Goal: Task Accomplishment & Management: Use online tool/utility

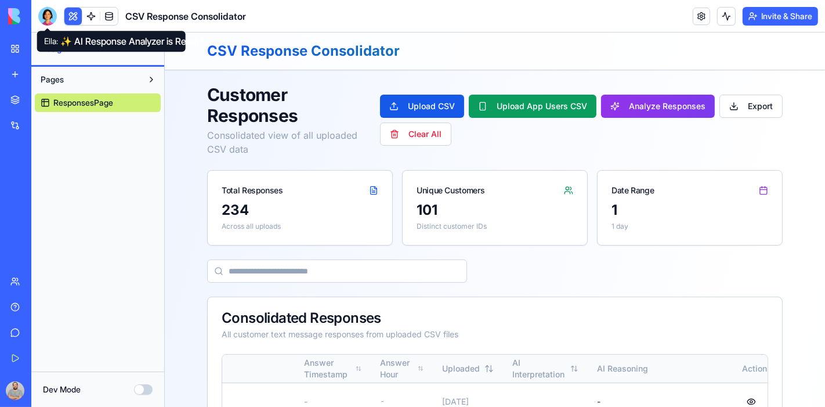
click at [40, 16] on div at bounding box center [47, 16] width 19 height 19
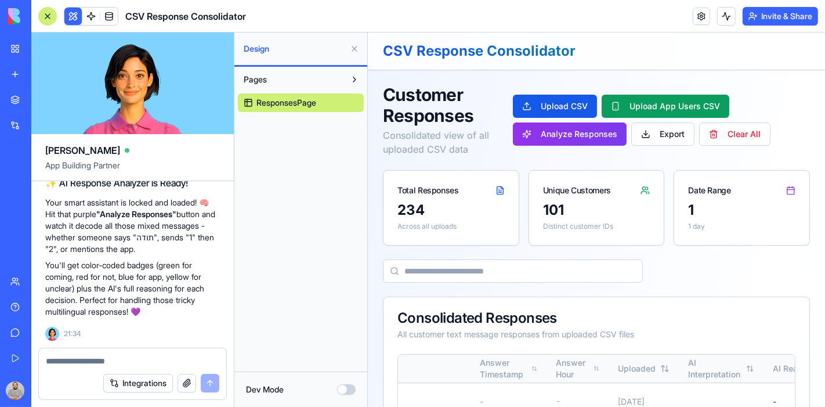
scroll to position [9318, 0]
click at [551, 135] on button "Analyze Responses" at bounding box center [569, 133] width 114 height 23
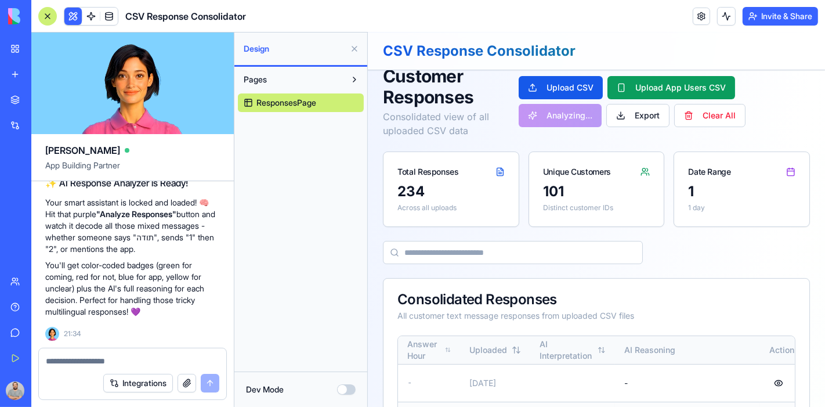
scroll to position [0, 0]
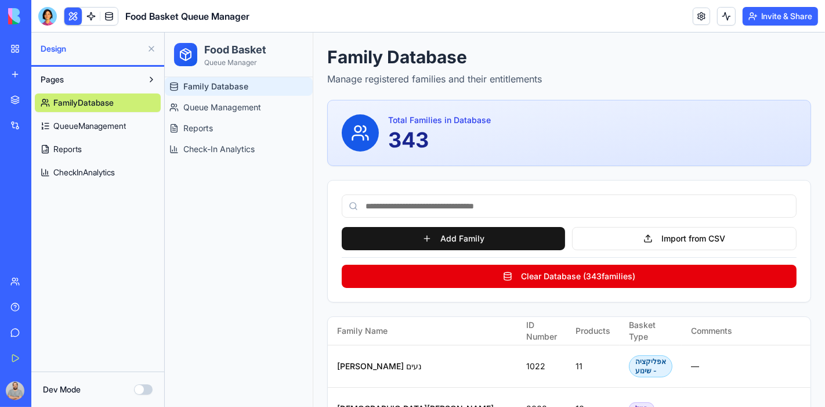
click at [783, 19] on button "Invite & Share" at bounding box center [780, 16] width 75 height 19
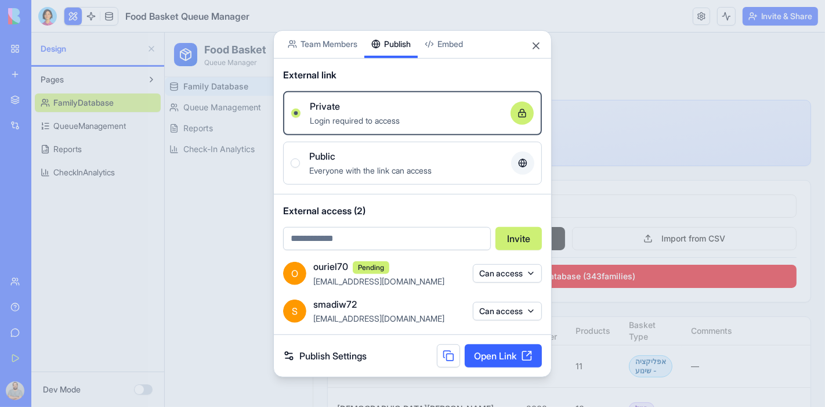
click at [396, 55] on button "Publish" at bounding box center [390, 43] width 53 height 27
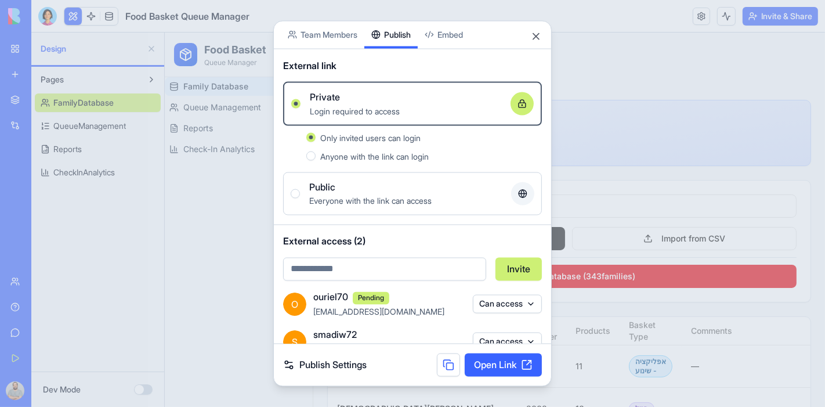
click at [389, 265] on input "email" at bounding box center [384, 268] width 203 height 23
paste input "**********"
type input "**********"
click at [515, 266] on button "Invite" at bounding box center [518, 268] width 46 height 23
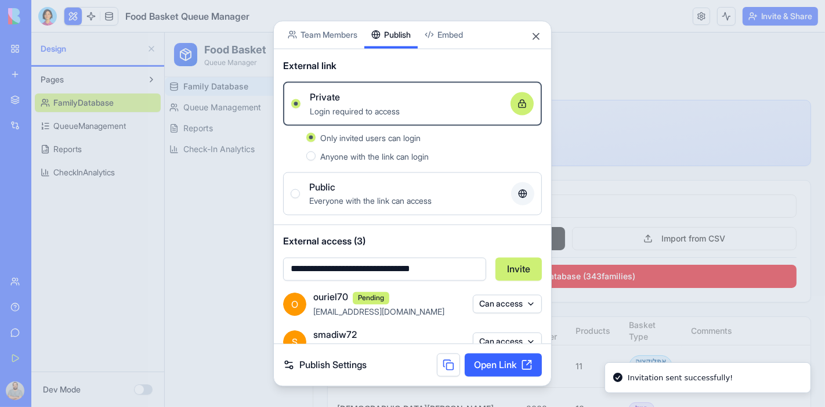
scroll to position [56, 0]
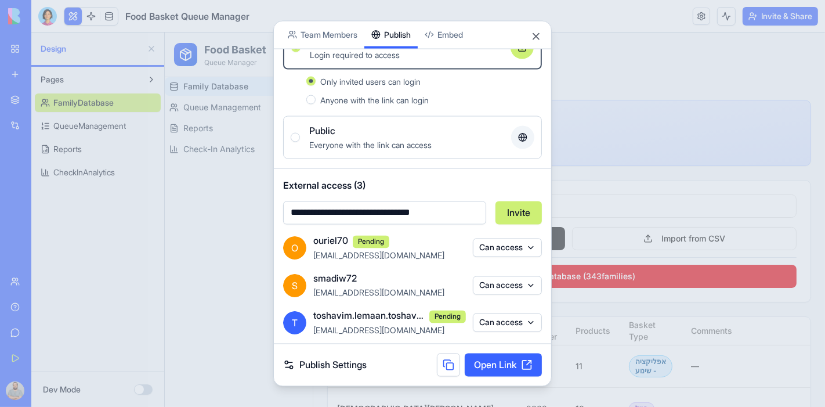
click at [775, 16] on div at bounding box center [412, 203] width 825 height 407
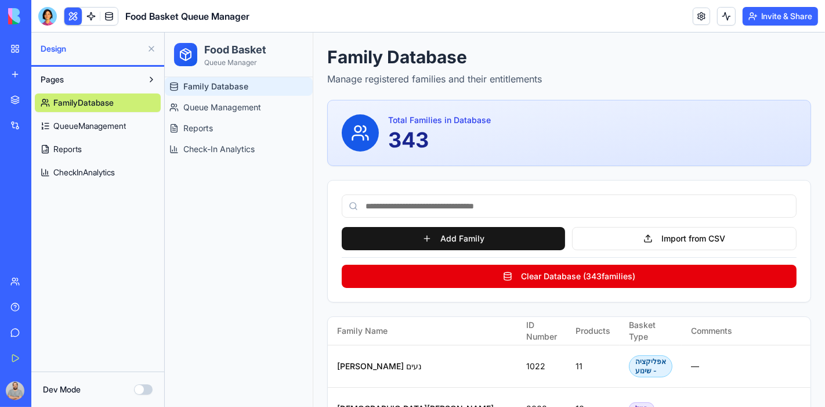
click at [775, 16] on button "Invite & Share" at bounding box center [780, 16] width 75 height 19
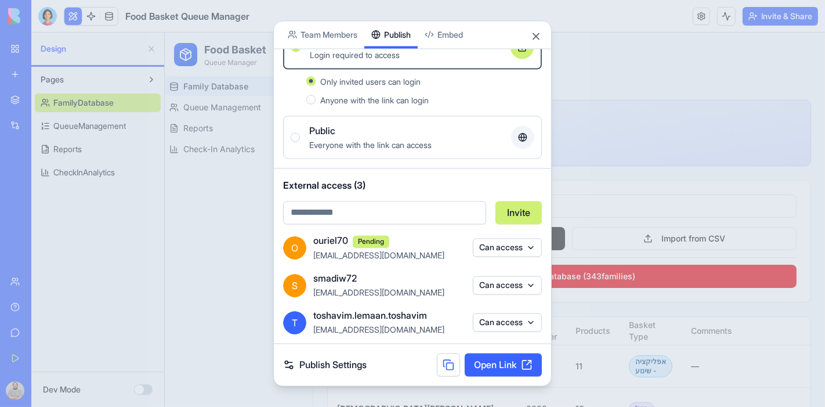
click at [534, 29] on div "Share App Team Members Publish Embed" at bounding box center [412, 35] width 277 height 28
click at [536, 33] on button "Close" at bounding box center [536, 36] width 12 height 12
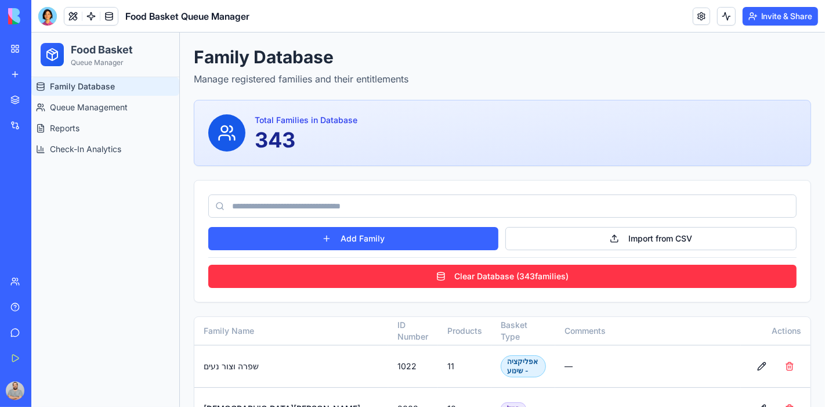
click at [771, 15] on button "Invite & Share" at bounding box center [780, 16] width 75 height 19
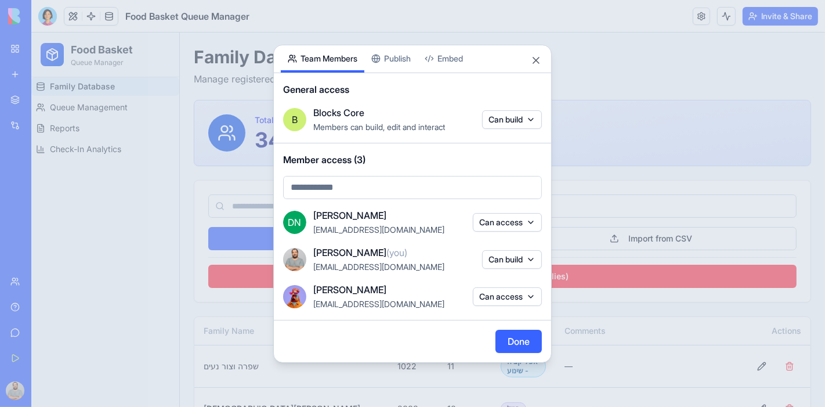
click at [396, 62] on div "Share App Team Members Publish Embed General access B Blocks Core Members can b…" at bounding box center [412, 204] width 278 height 318
click at [337, 41] on body "My Workspace New app Marketplace Integrations Recent Slack Signup Enricher Lead…" at bounding box center [412, 203] width 825 height 407
click at [534, 59] on button "Close" at bounding box center [536, 61] width 12 height 12
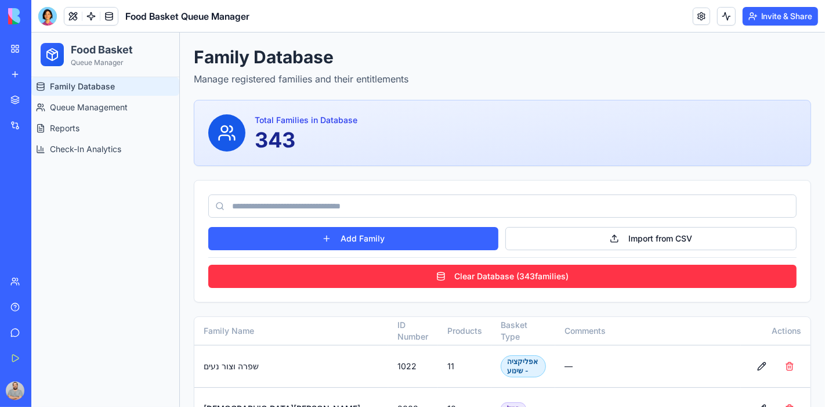
click at [771, 15] on button "Invite & Share" at bounding box center [780, 16] width 75 height 19
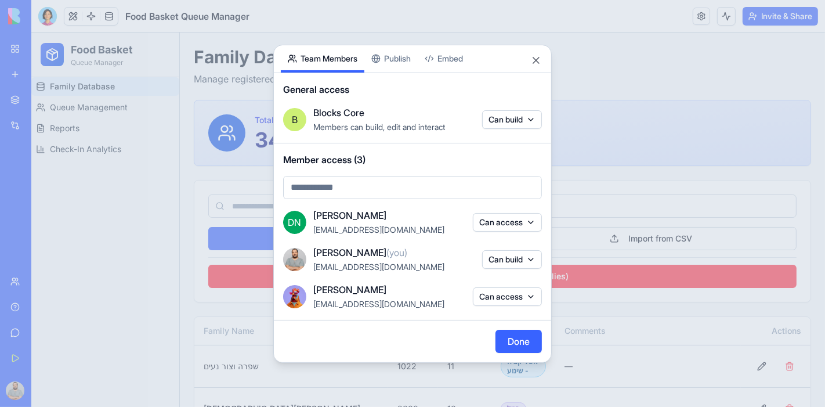
click at [397, 55] on div "Share App Team Members Publish Embed General access B Blocks Core Members can b…" at bounding box center [412, 204] width 278 height 318
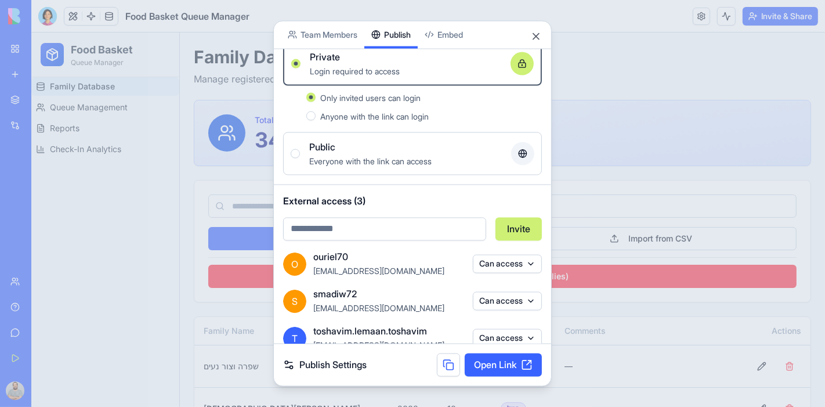
scroll to position [56, 0]
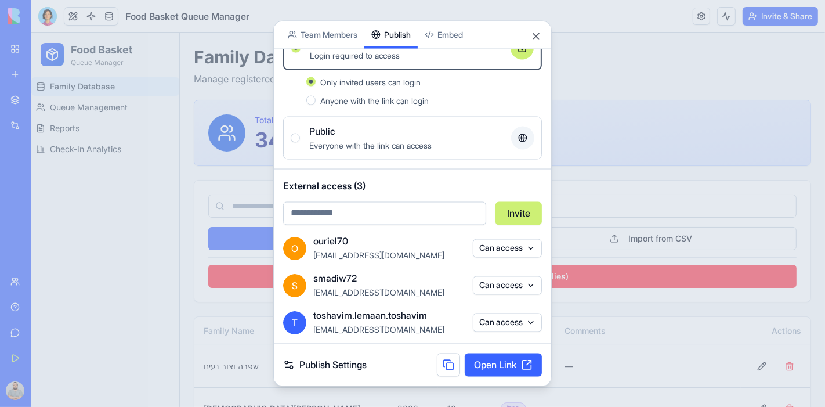
click at [527, 283] on button "Can access" at bounding box center [507, 285] width 69 height 19
click at [531, 283] on div at bounding box center [412, 203] width 825 height 407
click at [101, 227] on div at bounding box center [412, 203] width 825 height 407
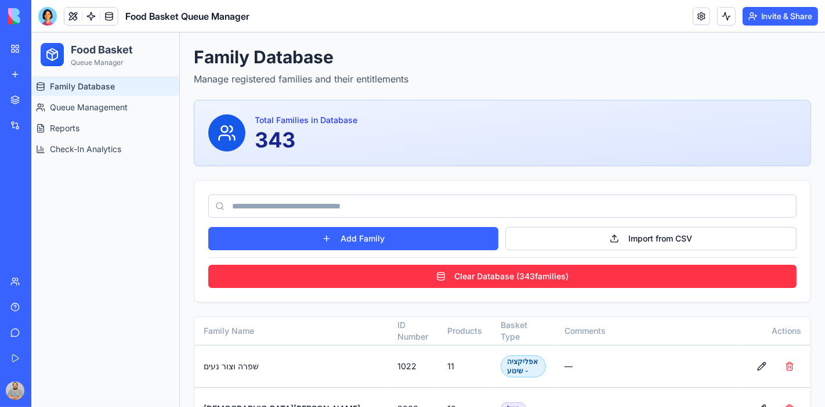
click at [773, 12] on button "Invite & Share" at bounding box center [780, 16] width 75 height 19
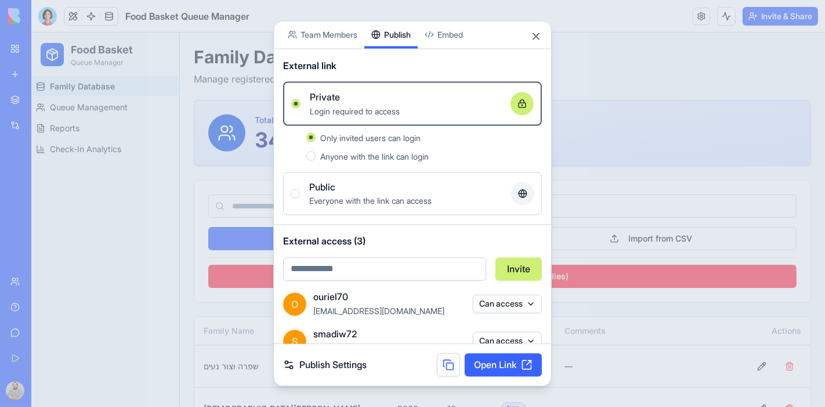
click at [334, 368] on link "Publish Settings" at bounding box center [325, 365] width 84 height 14
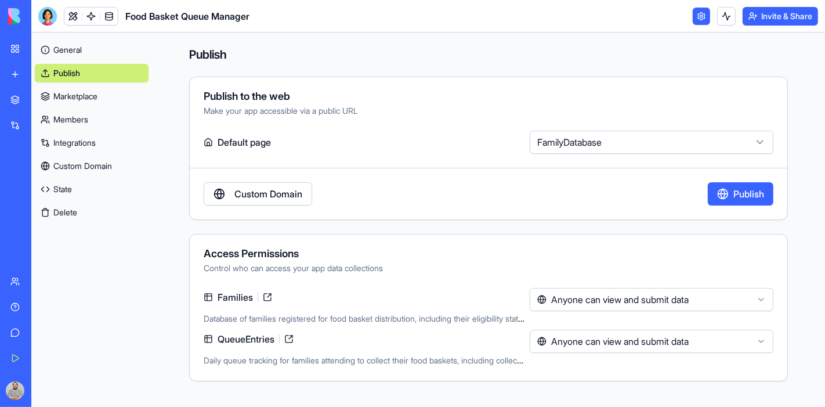
click at [571, 140] on html "**********" at bounding box center [412, 203] width 825 height 407
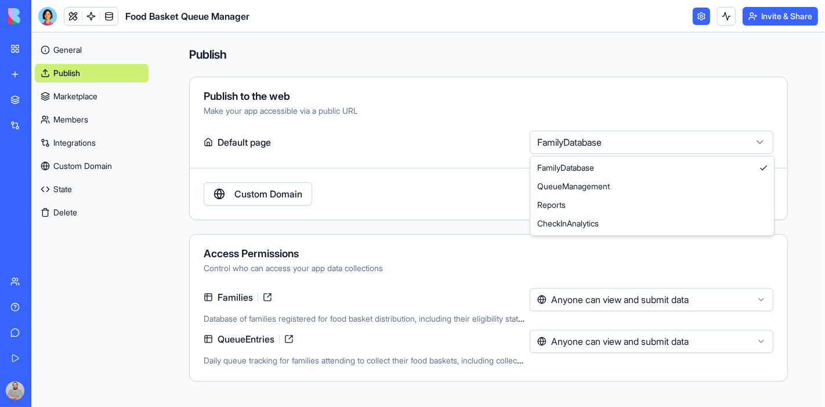
select select "**********"
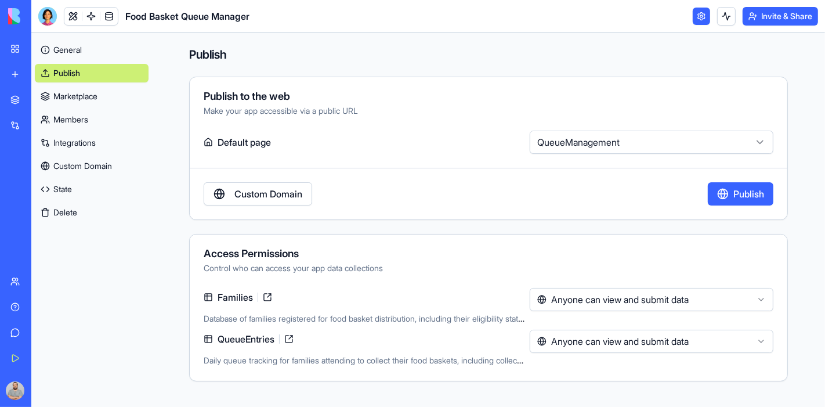
click at [730, 196] on button "Publish" at bounding box center [741, 193] width 66 height 23
click at [776, 17] on button "Invite & Share" at bounding box center [780, 16] width 75 height 19
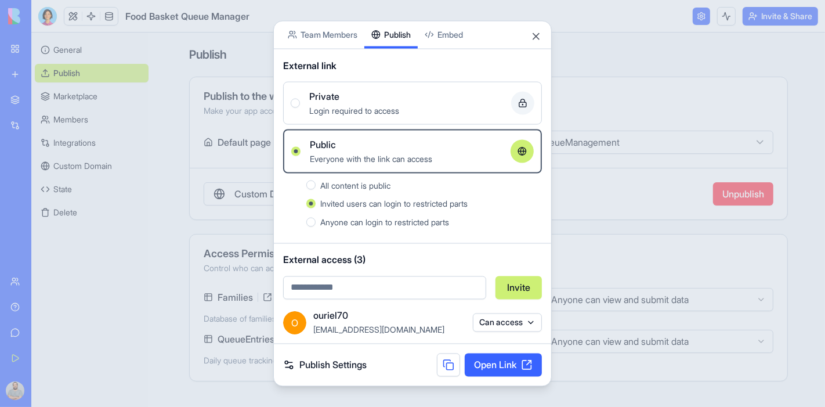
click at [297, 103] on button "Private Login required to access" at bounding box center [295, 102] width 9 height 9
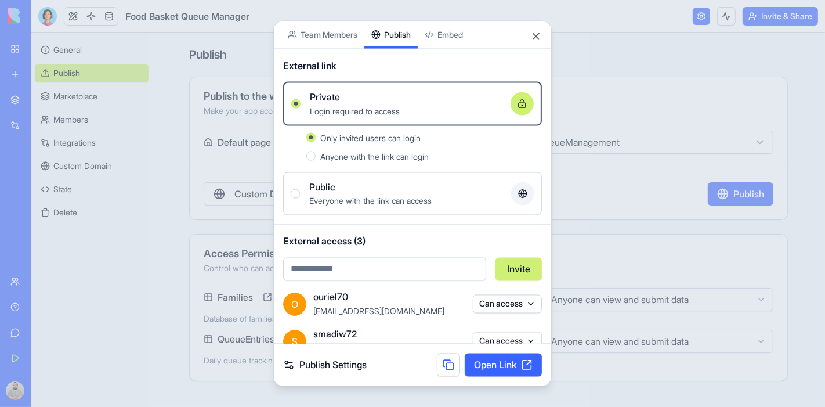
click at [318, 34] on body "**********" at bounding box center [412, 203] width 825 height 407
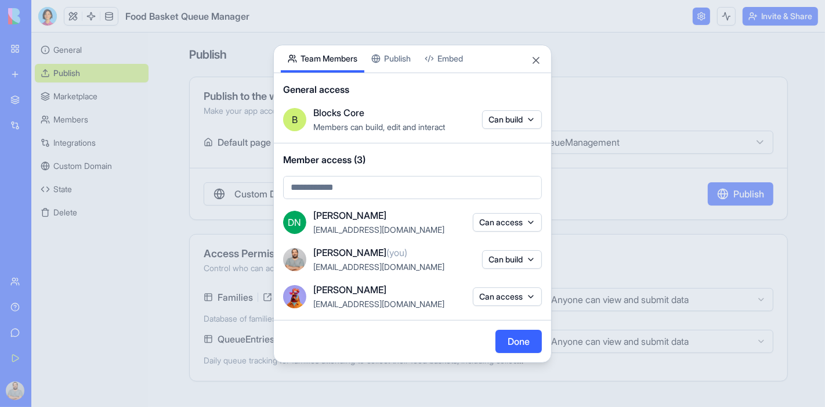
click at [396, 57] on div "Share App Team Members Publish Embed General access B Blocks Core Members can b…" at bounding box center [412, 204] width 278 height 318
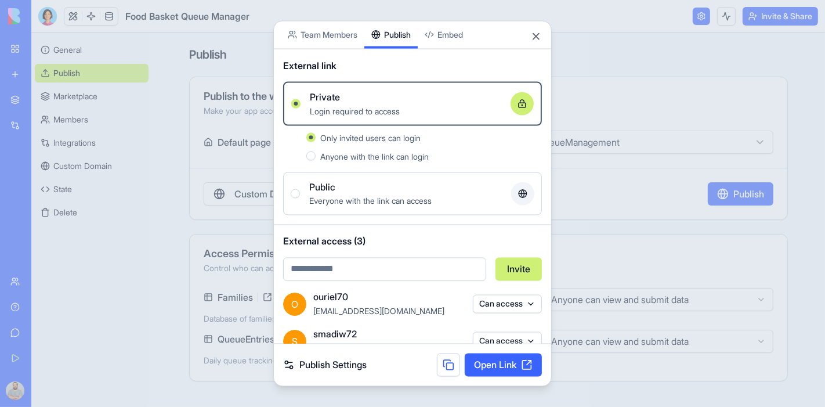
click at [317, 367] on link "Publish Settings" at bounding box center [325, 365] width 84 height 14
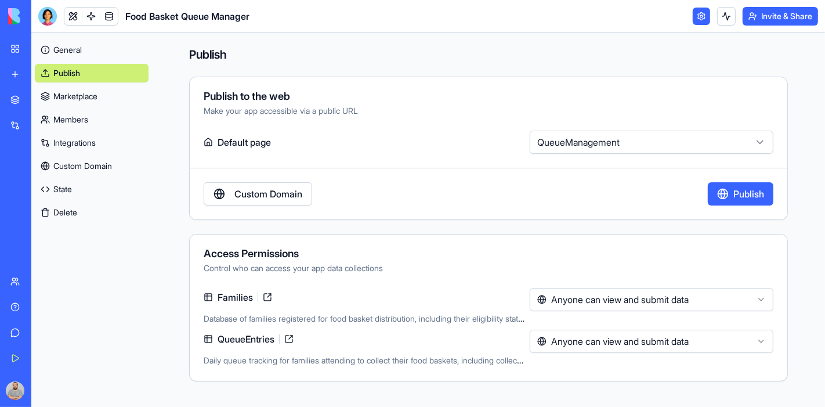
drag, startPoint x: 333, startPoint y: 0, endPoint x: 154, endPoint y: 146, distance: 230.9
click at [154, 146] on div "**********" at bounding box center [488, 213] width 673 height 363
click at [64, 50] on link "General" at bounding box center [92, 50] width 114 height 19
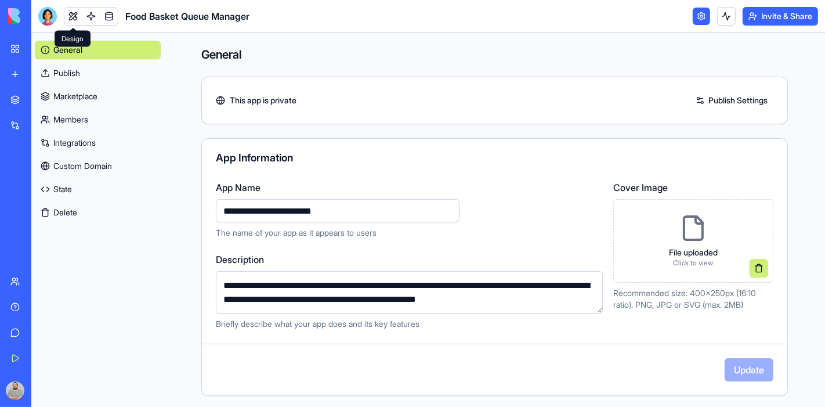
click at [68, 17] on link at bounding box center [72, 16] width 17 height 17
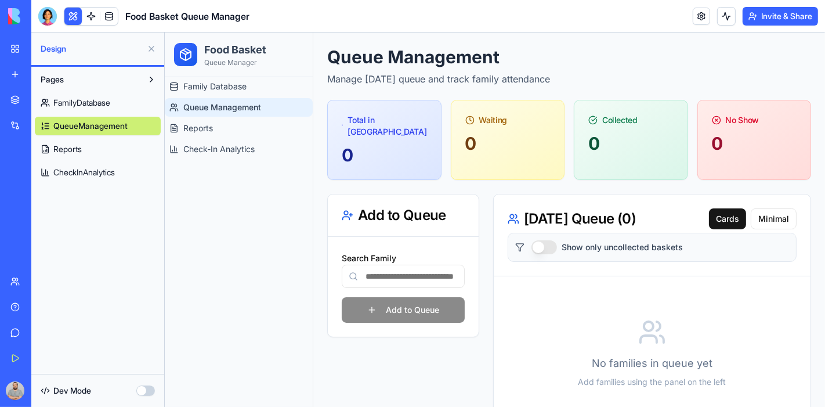
click at [772, 21] on button "Invite & Share" at bounding box center [780, 16] width 75 height 19
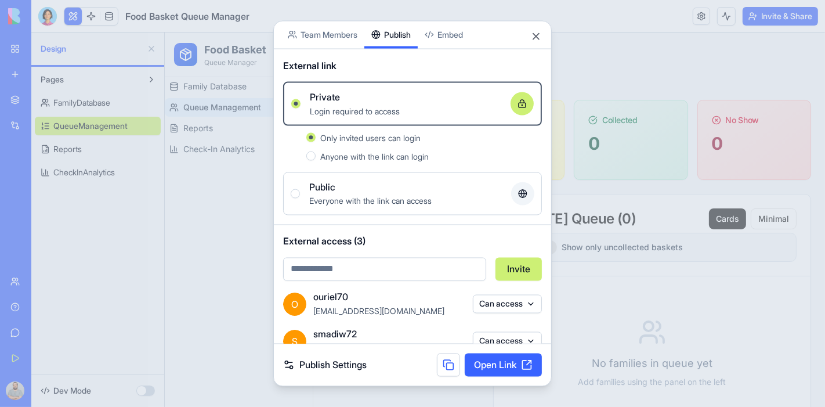
click at [328, 362] on link "Publish Settings" at bounding box center [325, 365] width 84 height 14
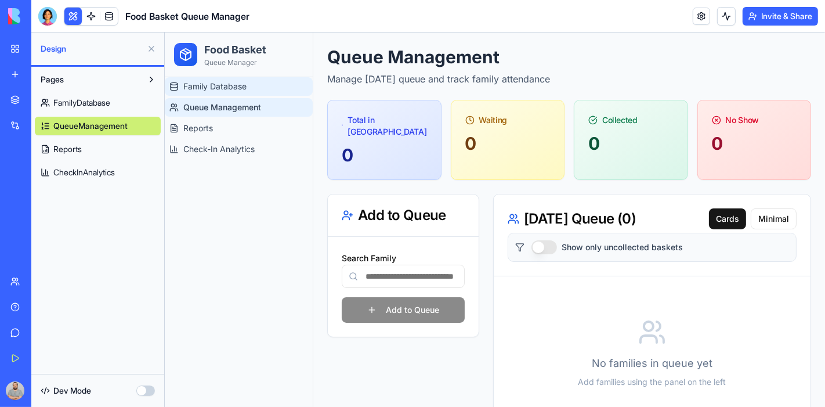
click at [215, 80] on span "Family Database" at bounding box center [214, 86] width 63 height 12
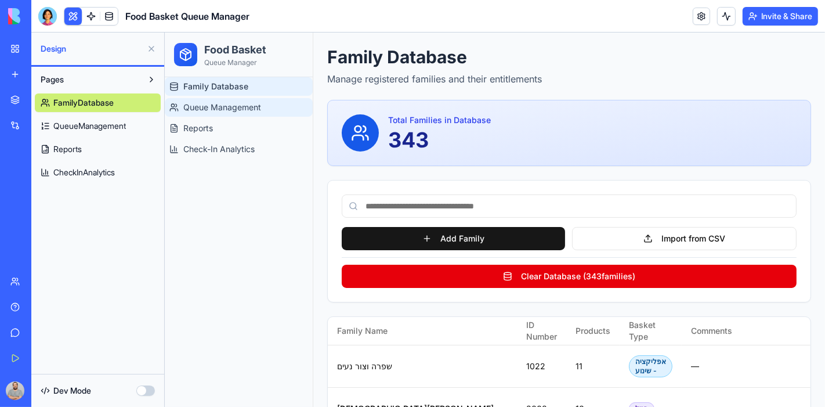
click at [241, 114] on link "Queue Management" at bounding box center [238, 106] width 148 height 19
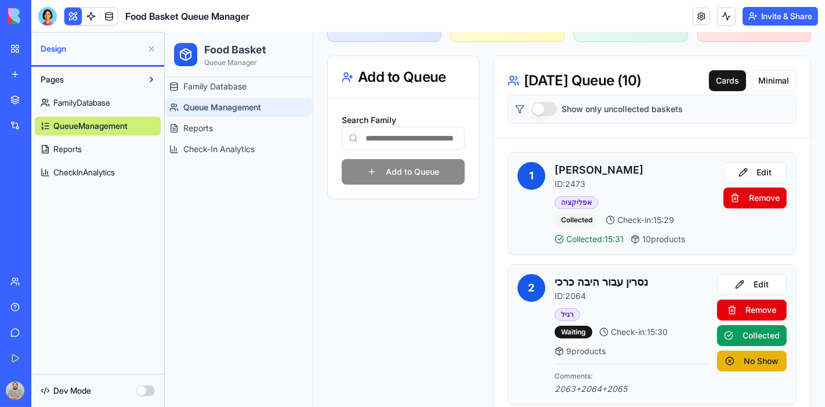
scroll to position [128, 0]
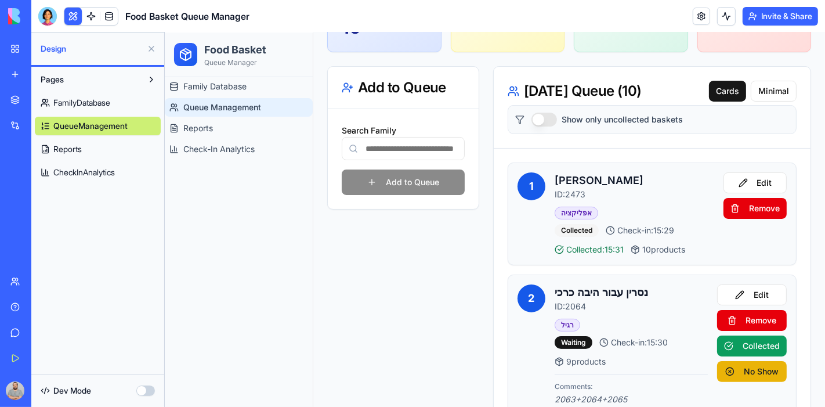
click at [151, 44] on button at bounding box center [151, 48] width 19 height 19
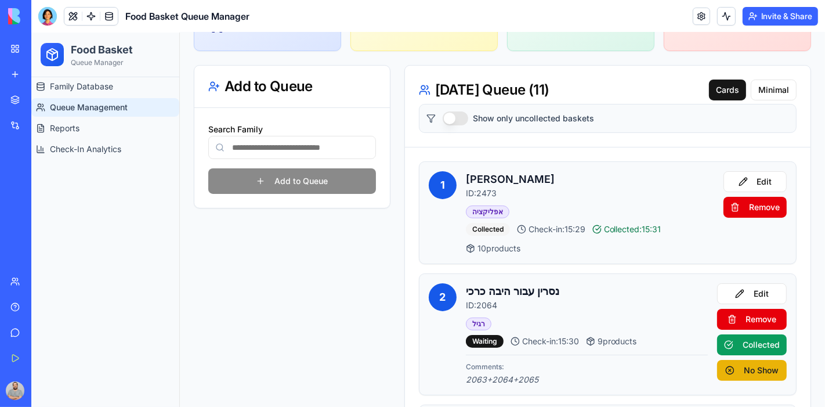
scroll to position [193, 0]
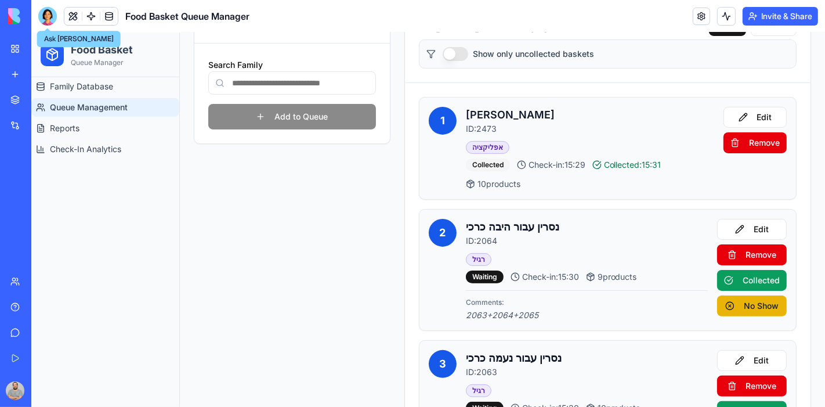
drag, startPoint x: 45, startPoint y: 18, endPoint x: 47, endPoint y: 27, distance: 9.4
click at [45, 18] on div at bounding box center [47, 16] width 19 height 19
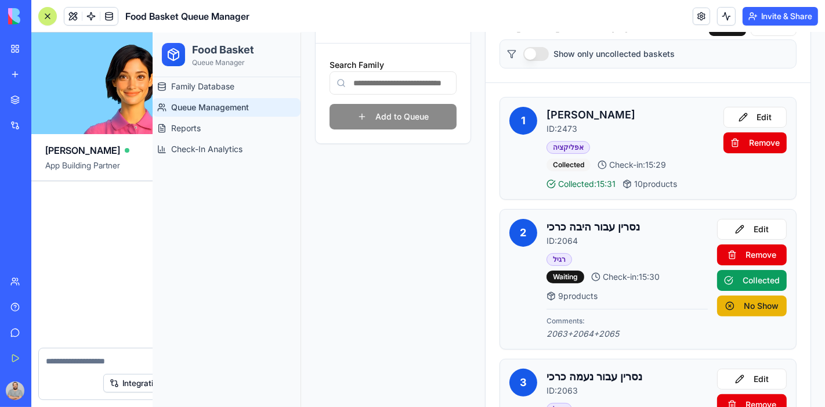
scroll to position [20492, 0]
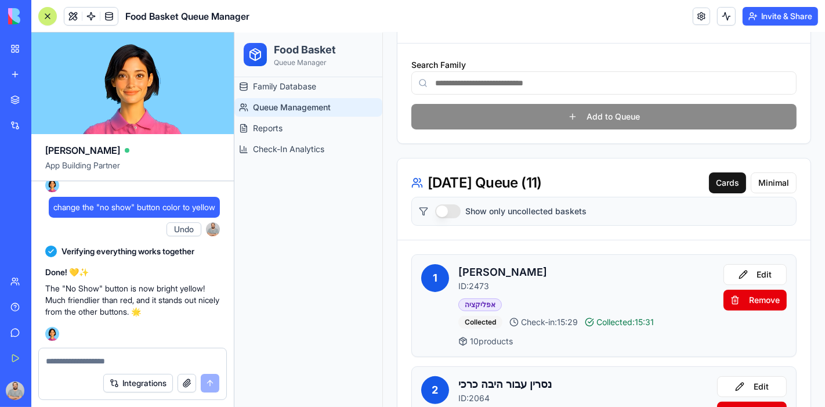
click at [93, 362] on textarea at bounding box center [132, 361] width 173 height 12
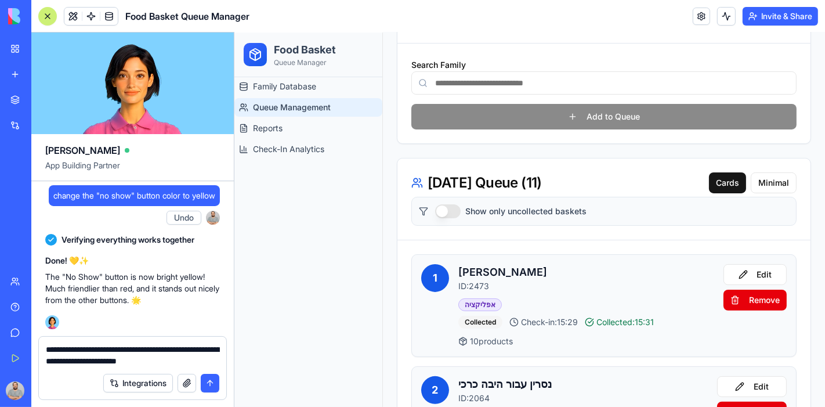
scroll to position [20503, 0]
drag, startPoint x: 211, startPoint y: 360, endPoint x: 238, endPoint y: 351, distance: 29.4
click at [213, 360] on textarea "**********" at bounding box center [133, 354] width 174 height 23
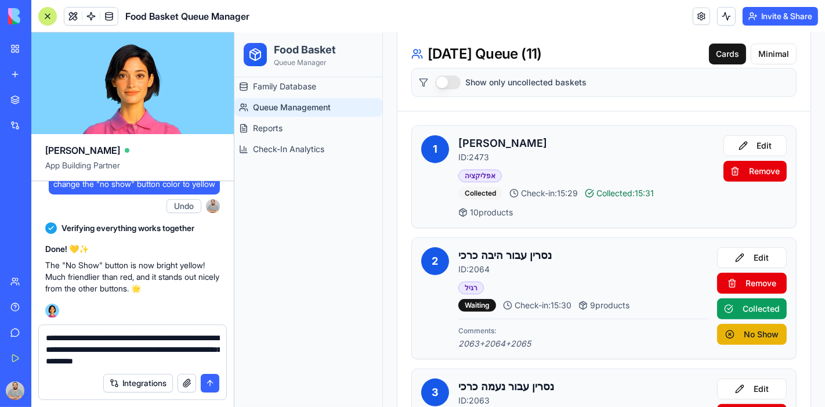
scroll to position [386, 0]
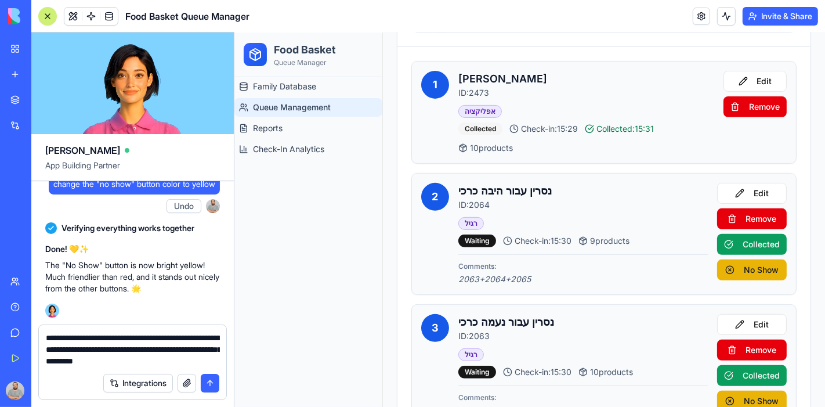
type textarea "**********"
click at [210, 385] on button "submit" at bounding box center [210, 383] width 19 height 19
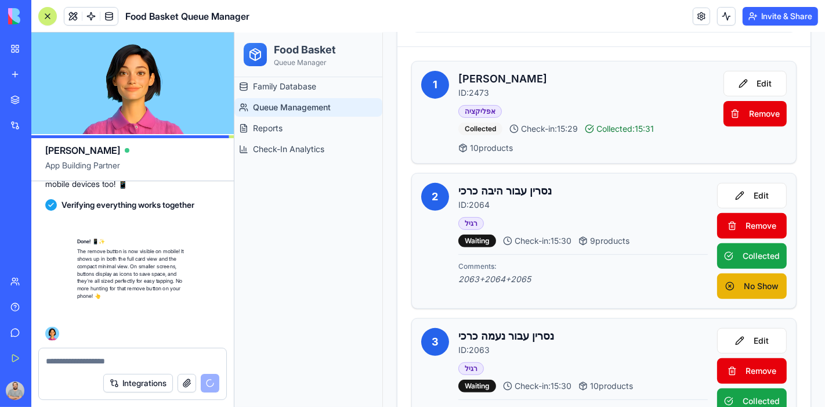
scroll to position [20754, 0]
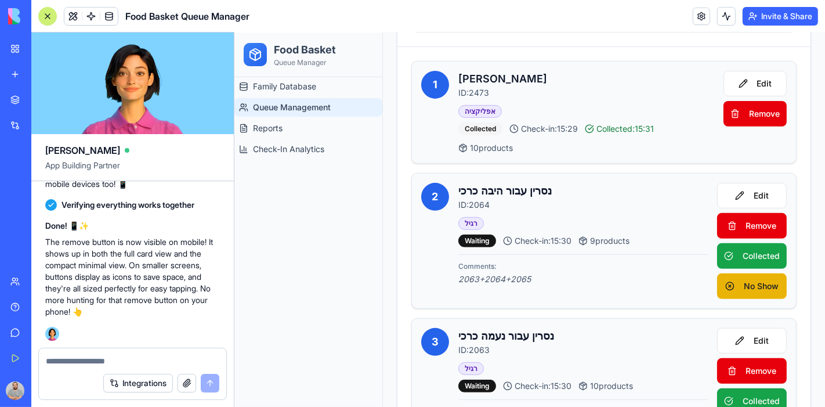
click at [134, 357] on textarea at bounding box center [133, 361] width 174 height 12
type textarea "*"
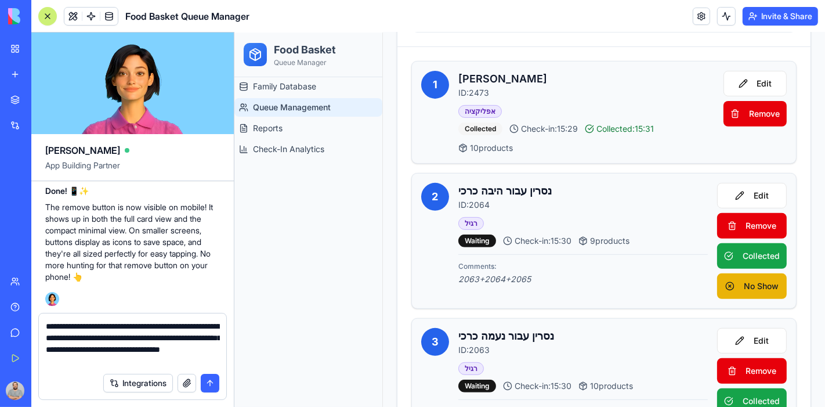
type textarea "**********"
drag, startPoint x: 589, startPoint y: 217, endPoint x: 355, endPoint y: 185, distance: 236.6
click at [355, 185] on div "Family Database Queue Management Reports Check-In Analytics" at bounding box center [308, 242] width 148 height 330
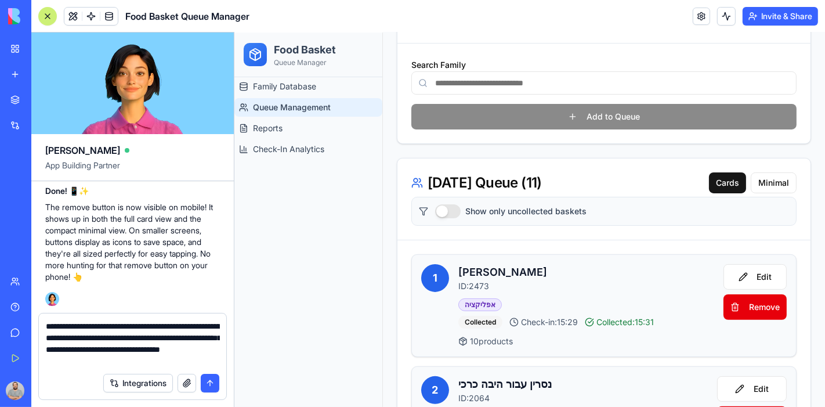
scroll to position [0, 0]
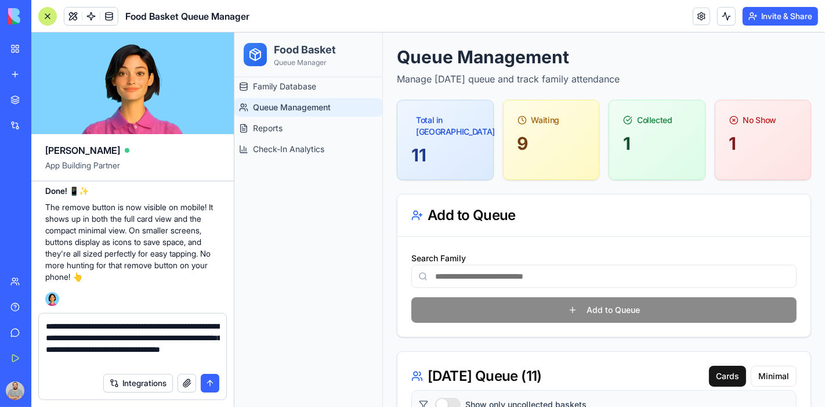
click at [516, 278] on input "Search Family" at bounding box center [603, 275] width 385 height 23
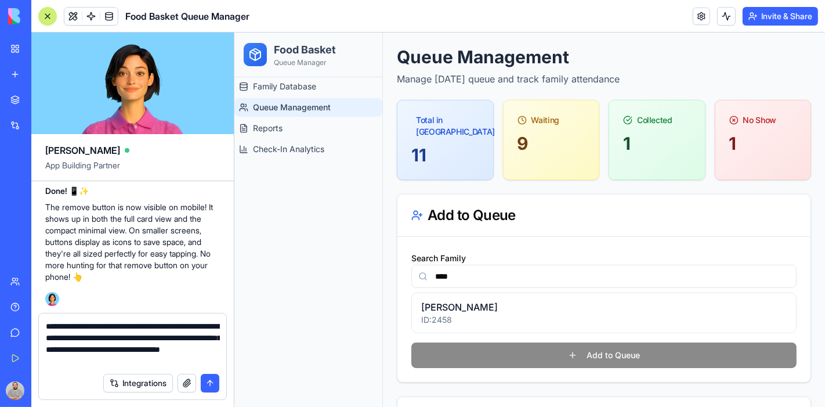
scroll to position [20789, 0]
type input "****"
click at [191, 364] on textarea "**********" at bounding box center [133, 343] width 174 height 46
click at [173, 347] on textarea "**********" at bounding box center [133, 343] width 174 height 46
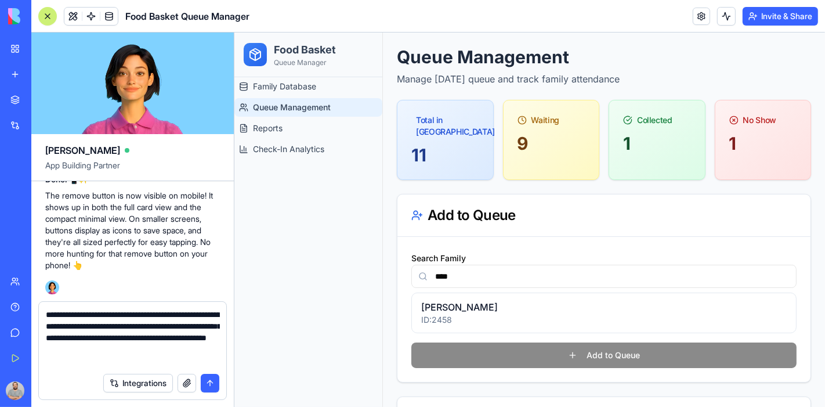
type textarea "**********"
click at [216, 388] on button "submit" at bounding box center [210, 383] width 19 height 19
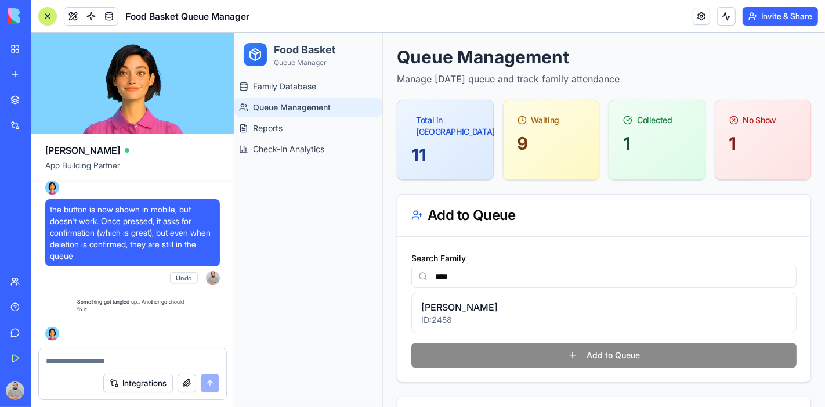
scroll to position [20900, 0]
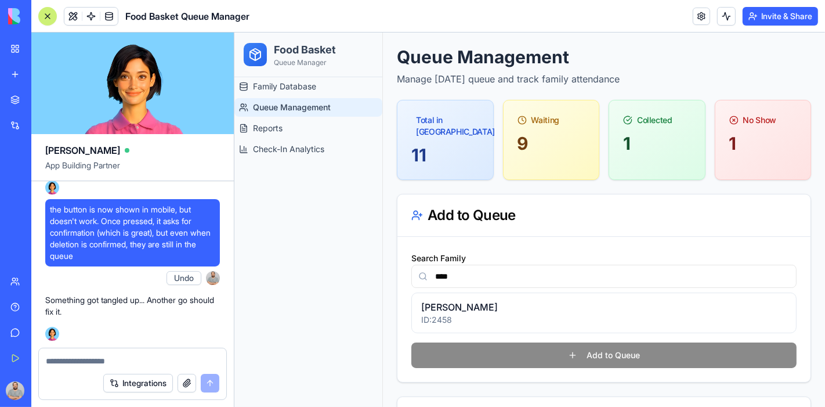
click at [165, 361] on textarea at bounding box center [133, 361] width 174 height 12
type textarea "*"
click at [108, 358] on textarea at bounding box center [133, 361] width 174 height 12
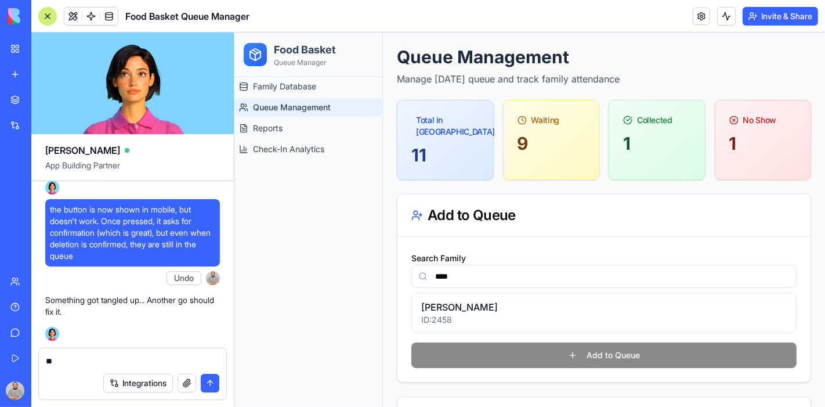
type textarea "*"
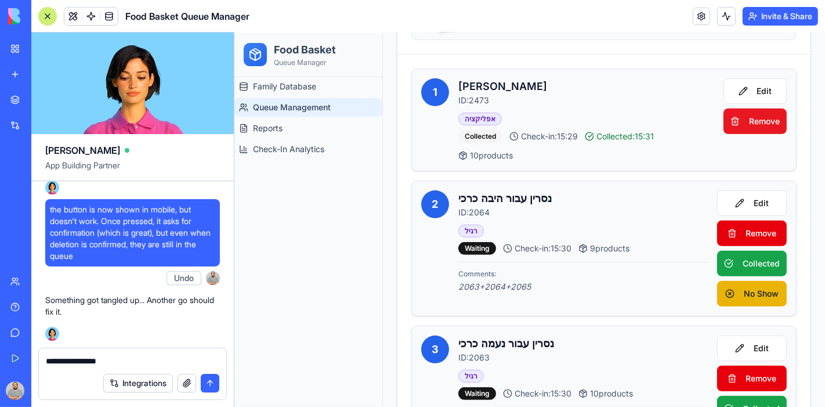
scroll to position [451, 0]
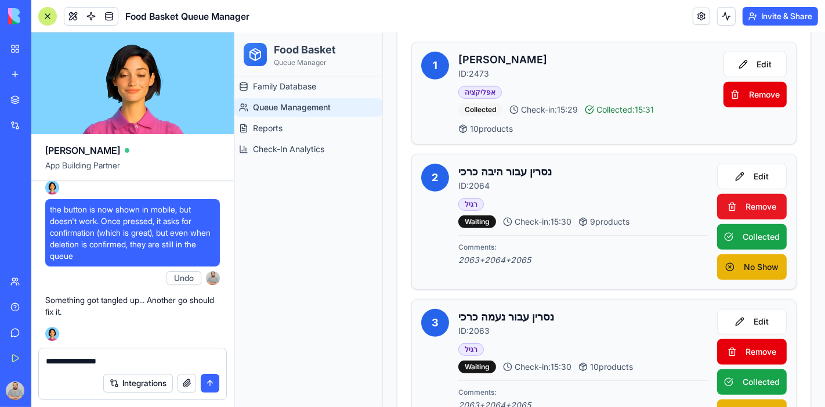
type textarea "**********"
click at [746, 202] on span "Remove" at bounding box center [761, 206] width 31 height 12
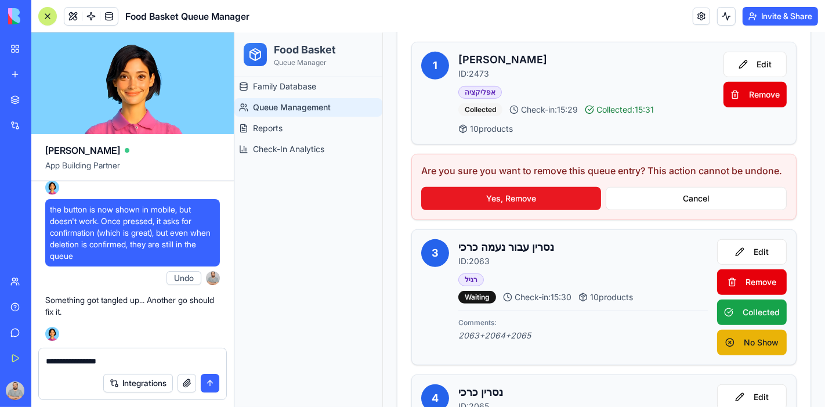
click at [494, 202] on button "Yes, Remove" at bounding box center [511, 197] width 180 height 23
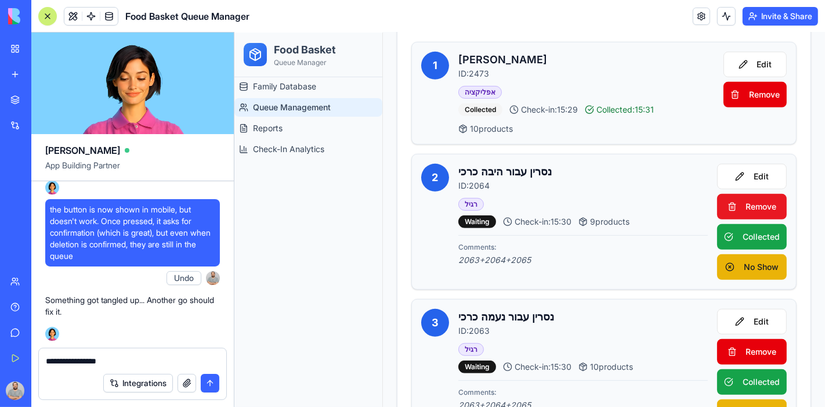
click at [734, 204] on button "Remove" at bounding box center [752, 206] width 70 height 26
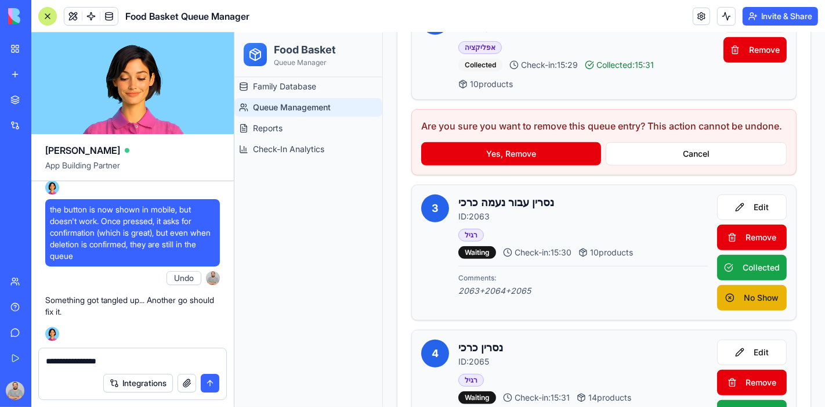
scroll to position [515, 0]
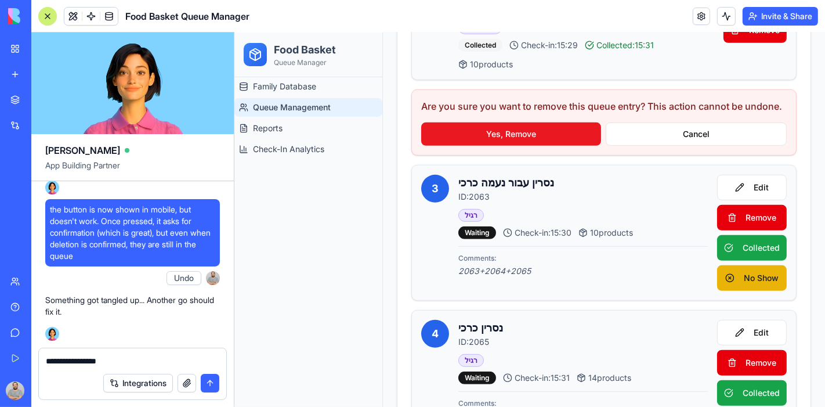
click at [531, 145] on button "Yes, Remove" at bounding box center [511, 133] width 180 height 23
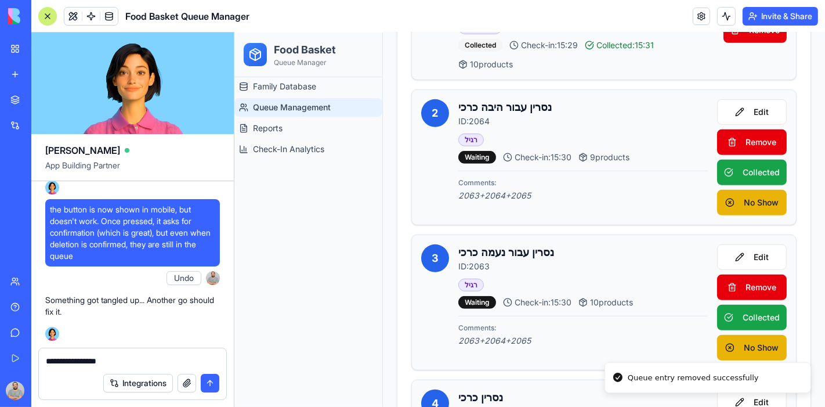
scroll to position [451, 0]
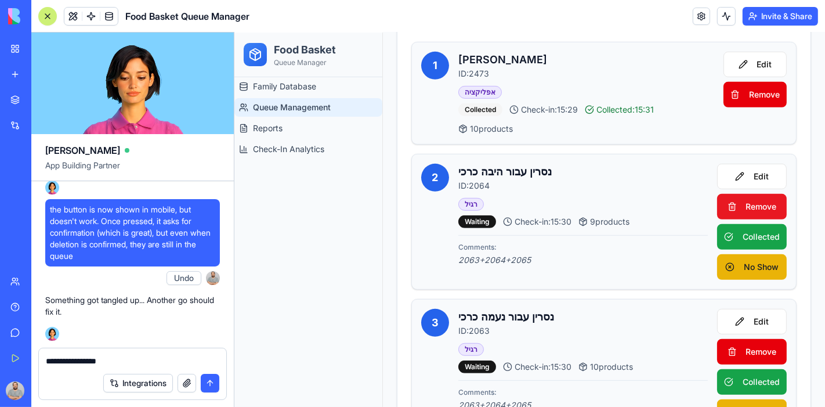
click at [726, 197] on button "Remove" at bounding box center [752, 206] width 70 height 26
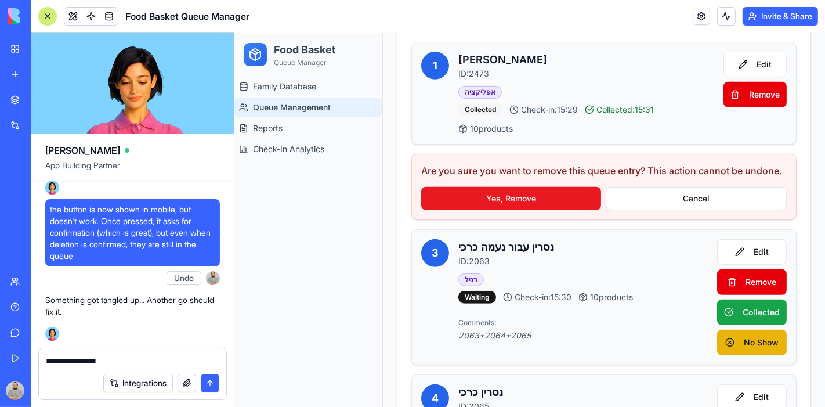
click at [529, 205] on button "Yes, Remove" at bounding box center [511, 197] width 180 height 23
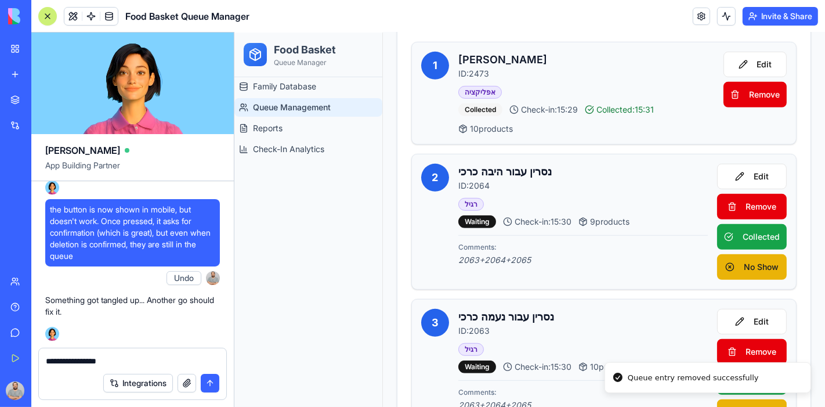
click at [215, 389] on button "submit" at bounding box center [210, 383] width 19 height 19
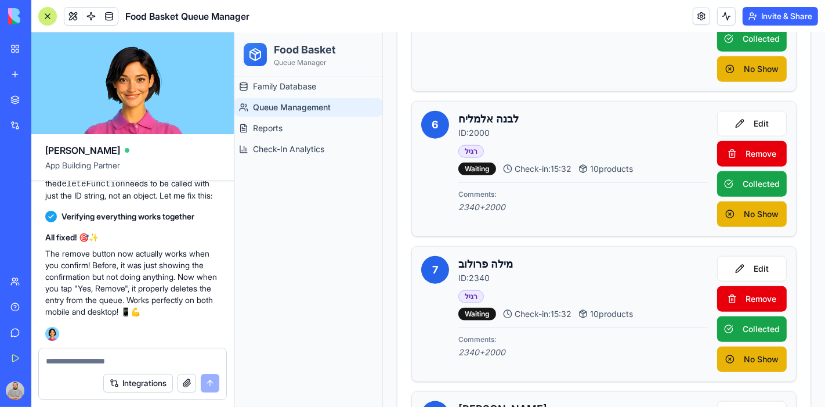
scroll to position [1225, 0]
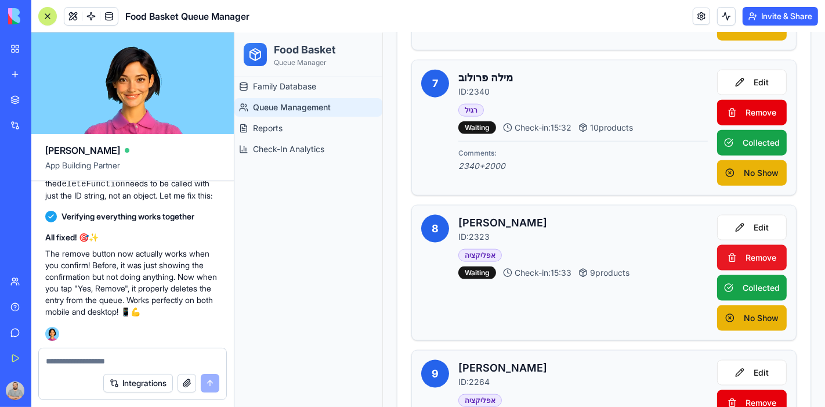
click at [751, 251] on span "Remove" at bounding box center [761, 257] width 31 height 12
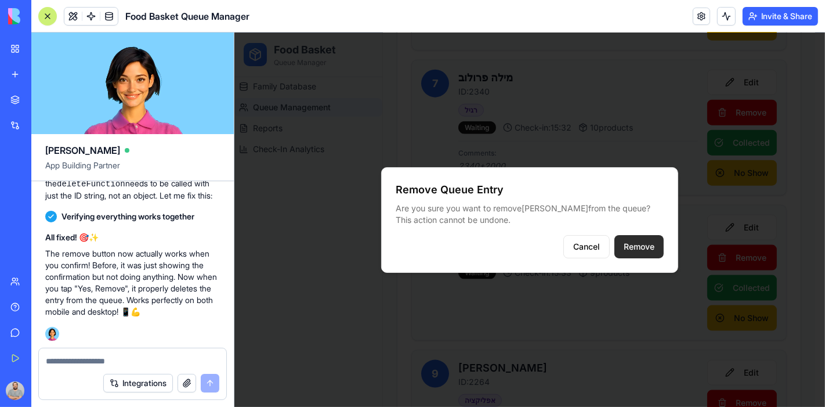
click at [645, 246] on button "Remove" at bounding box center [638, 245] width 49 height 23
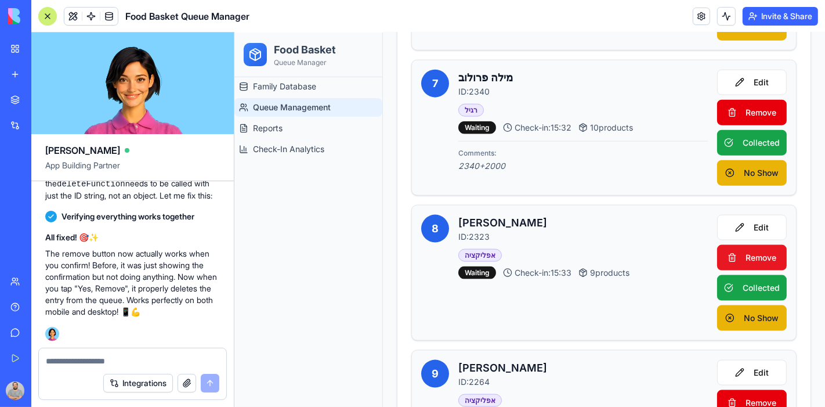
click at [752, 252] on span "Remove" at bounding box center [761, 257] width 31 height 12
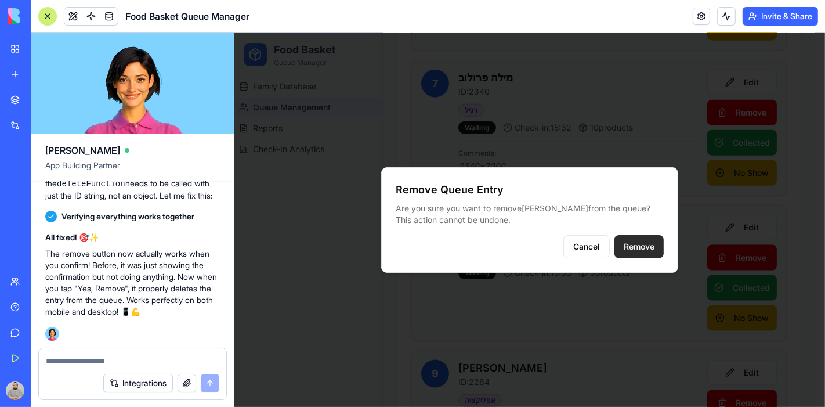
click at [640, 244] on button "Remove" at bounding box center [638, 245] width 49 height 23
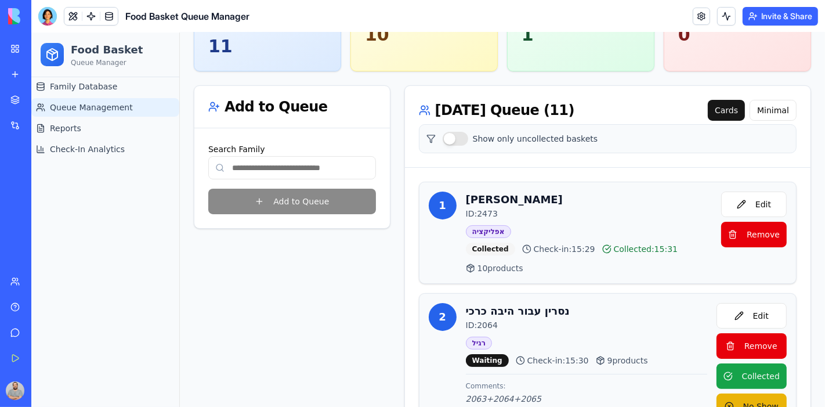
scroll to position [129, 0]
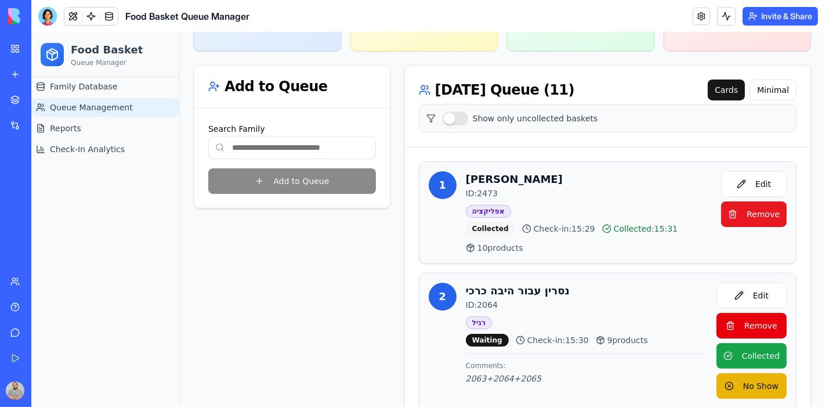
click at [756, 208] on button "Remove" at bounding box center [754, 214] width 66 height 26
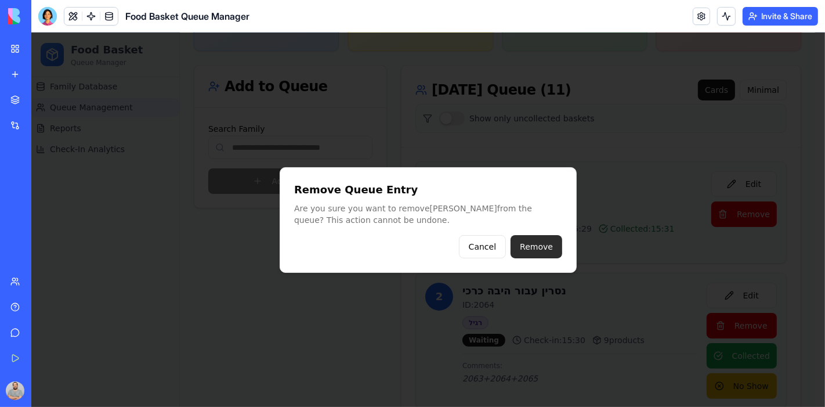
click at [551, 251] on button "Remove" at bounding box center [536, 245] width 52 height 23
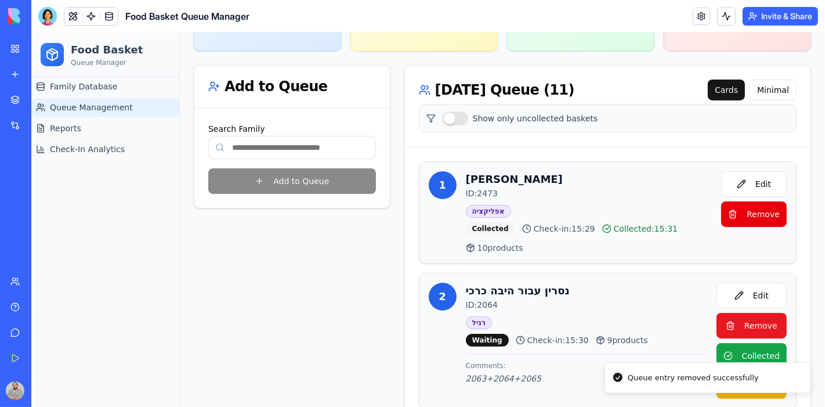
click at [735, 312] on button "Remove" at bounding box center [751, 325] width 70 height 26
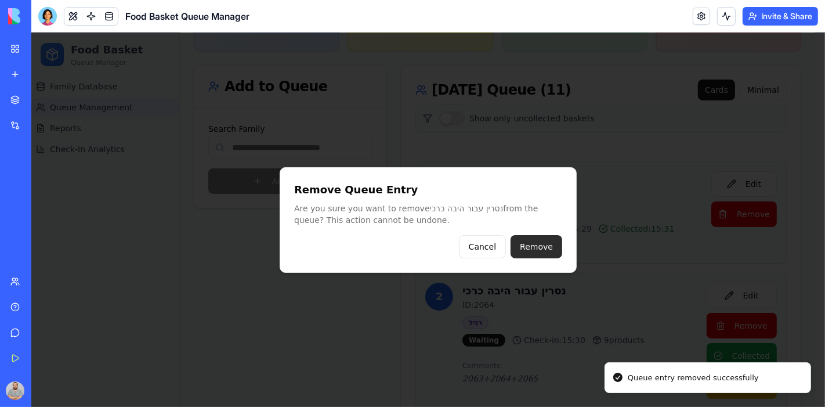
click at [526, 244] on button "Remove" at bounding box center [536, 245] width 52 height 23
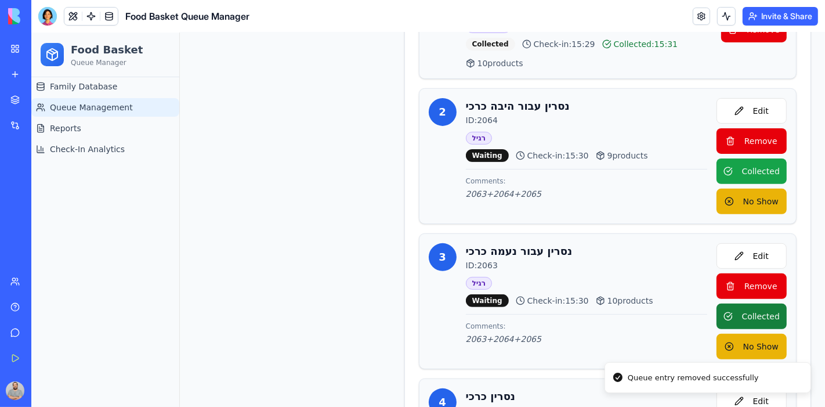
scroll to position [322, 0]
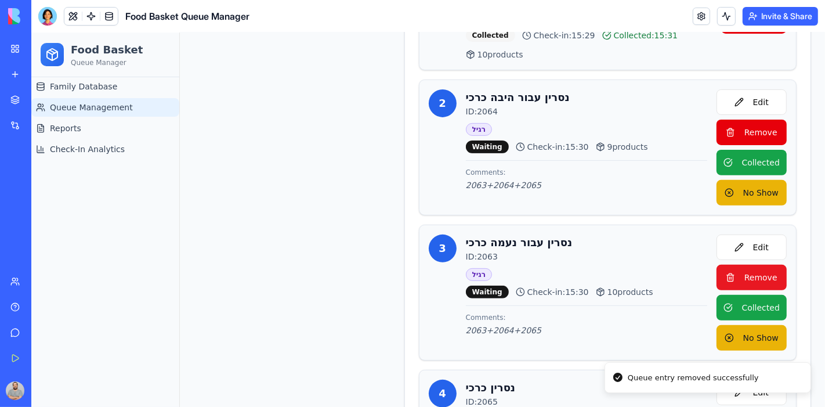
click at [744, 271] on span "Remove" at bounding box center [760, 277] width 33 height 12
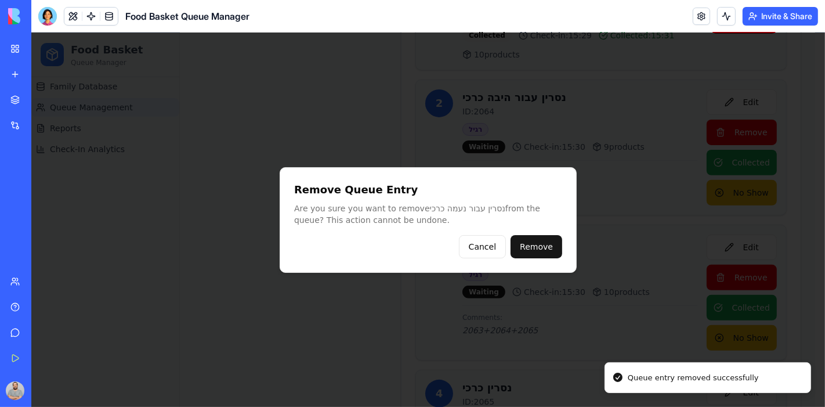
click at [533, 248] on button "Remove" at bounding box center [536, 245] width 52 height 23
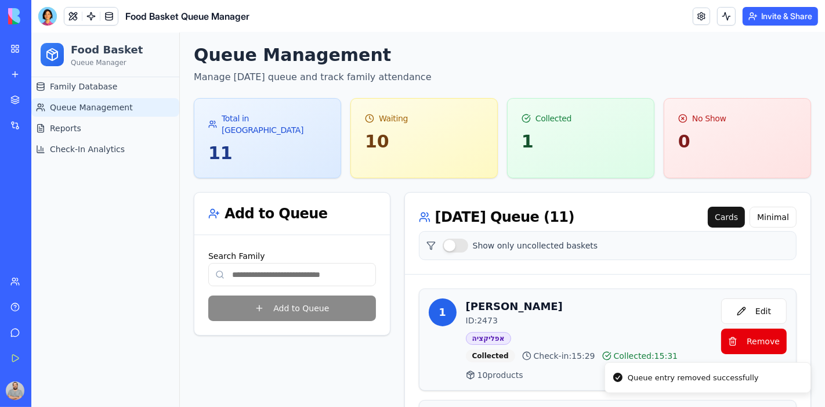
scroll to position [0, 0]
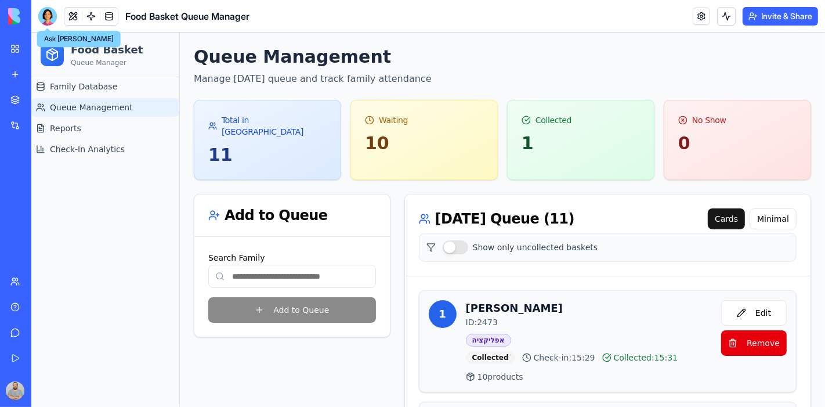
click at [49, 15] on div at bounding box center [47, 16] width 19 height 19
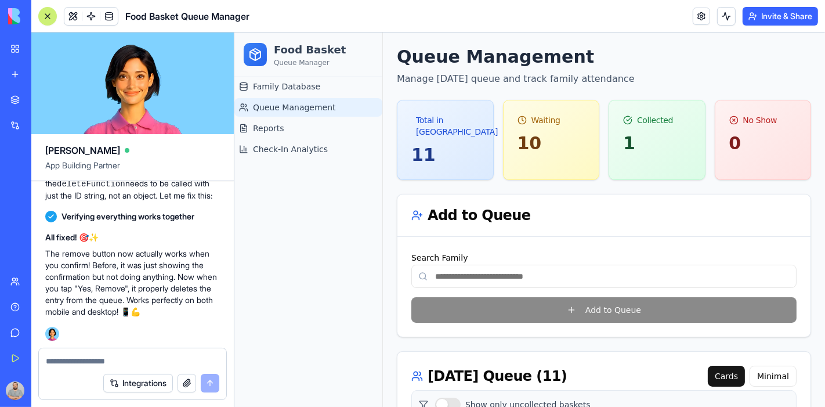
scroll to position [20943, 0]
click at [91, 359] on textarea at bounding box center [132, 361] width 173 height 12
type textarea "*"
type textarea "**********"
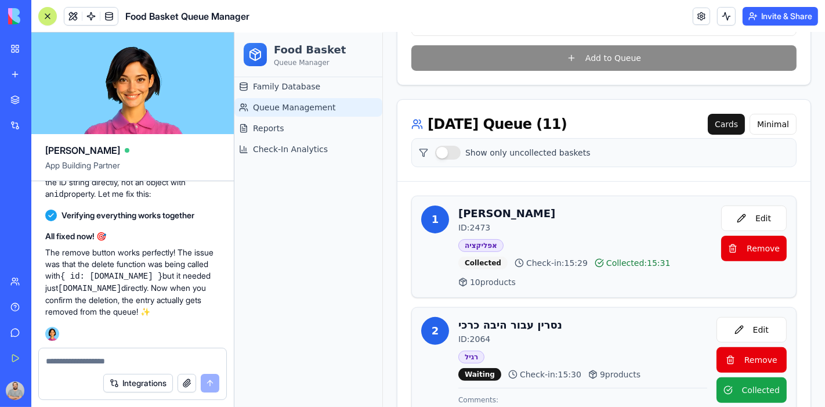
scroll to position [258, 0]
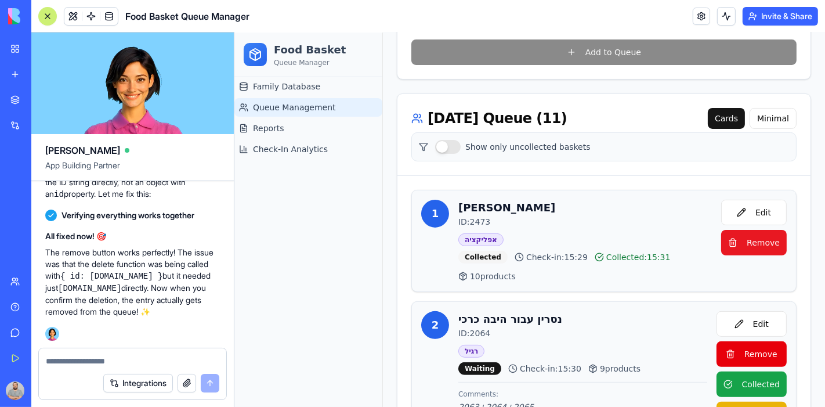
click at [750, 234] on button "Remove" at bounding box center [754, 242] width 66 height 26
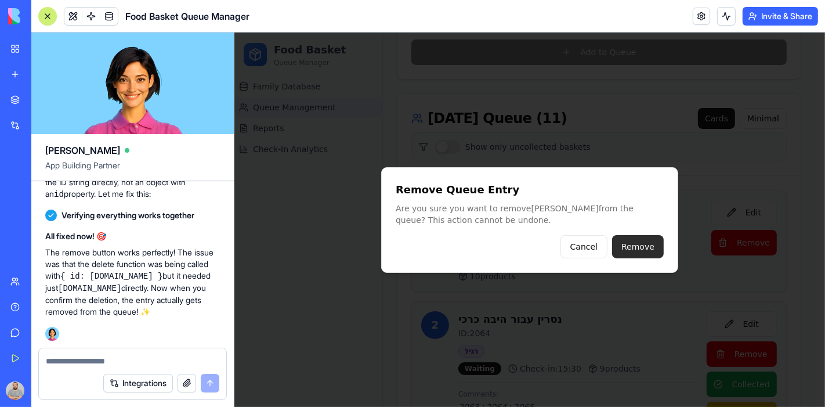
click at [650, 241] on button "Remove" at bounding box center [638, 245] width 52 height 23
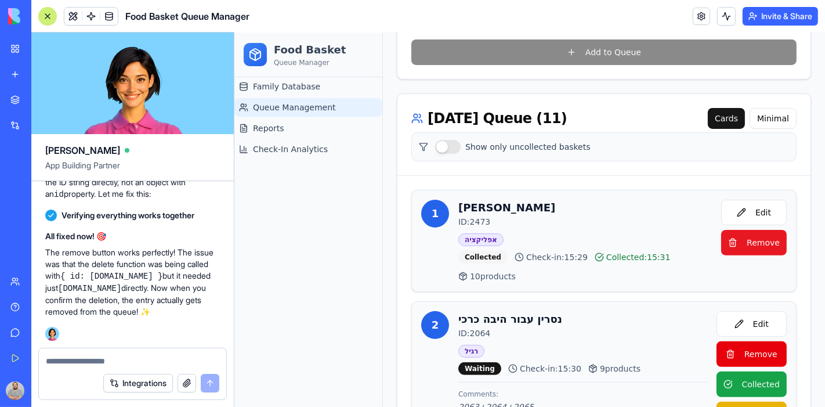
click at [735, 239] on button "Remove" at bounding box center [754, 242] width 66 height 26
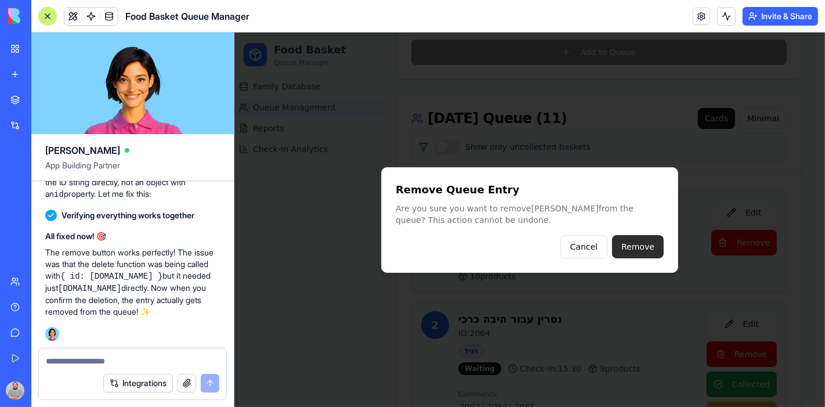
click at [646, 252] on button "Remove" at bounding box center [638, 245] width 52 height 23
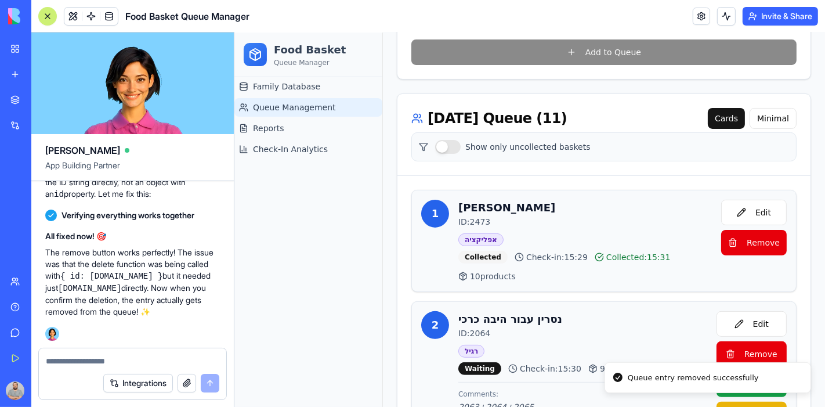
click at [142, 357] on textarea at bounding box center [133, 361] width 174 height 12
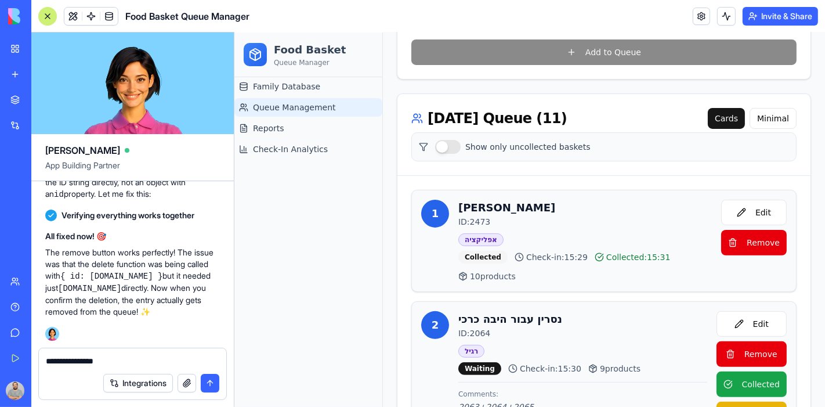
type textarea "**********"
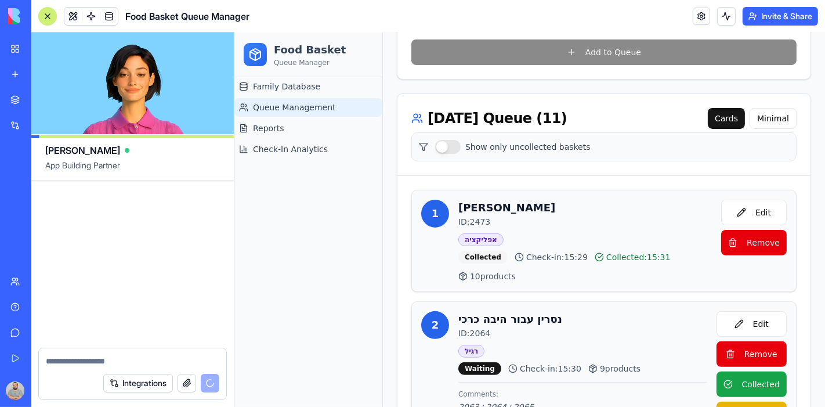
scroll to position [21678, 0]
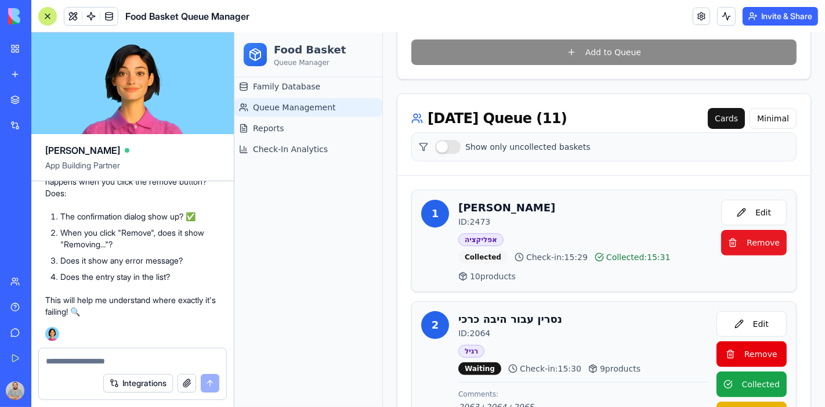
click at [759, 236] on span "Remove" at bounding box center [762, 242] width 33 height 12
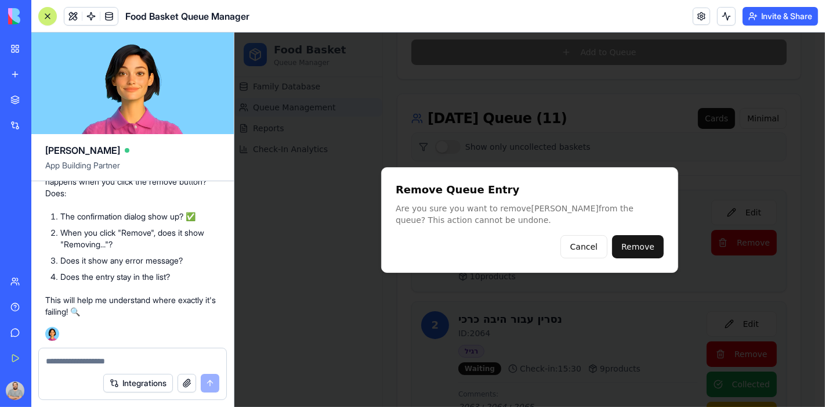
drag, startPoint x: 478, startPoint y: 223, endPoint x: 394, endPoint y: 201, distance: 87.1
click at [394, 201] on div "Remove Queue Entry Are you sure you want to remove בקי ברגר from the queue? Thi…" at bounding box center [529, 220] width 297 height 106
copy p "Are you sure you want to remove בקי ברגר from the queue? This action cannot be …"
click at [636, 247] on button "Remove" at bounding box center [638, 245] width 52 height 23
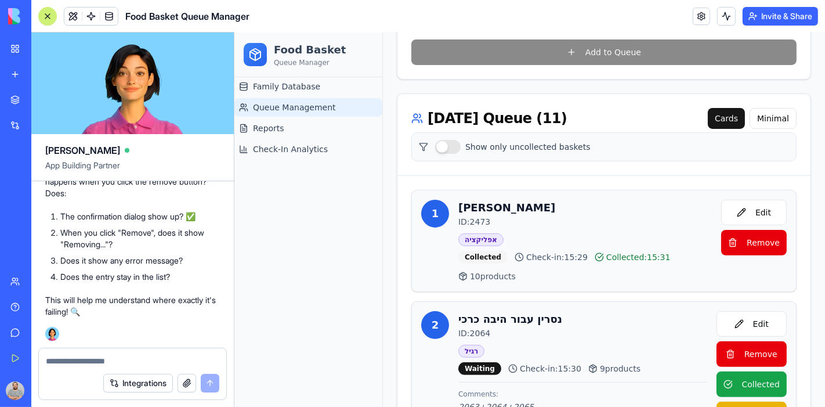
click at [138, 360] on textarea at bounding box center [133, 361] width 174 height 12
paste textarea "**********"
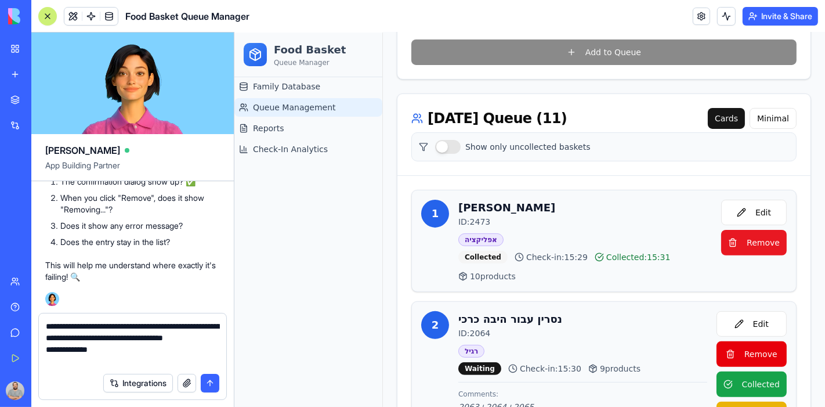
click at [725, 229] on button "Remove" at bounding box center [754, 242] width 66 height 26
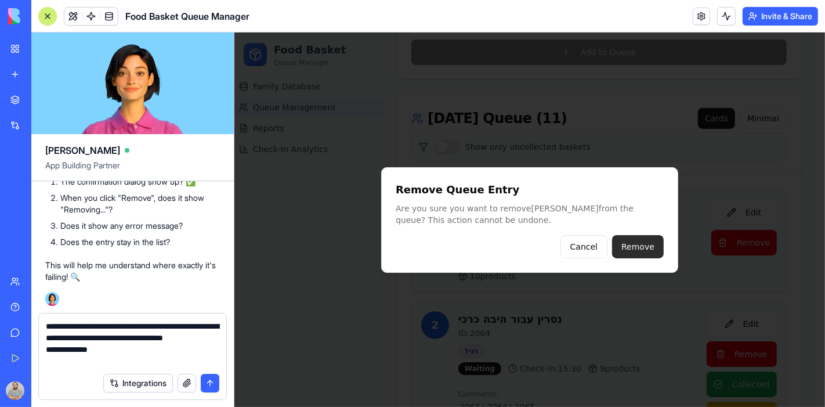
click at [654, 249] on button "Remove" at bounding box center [638, 245] width 52 height 23
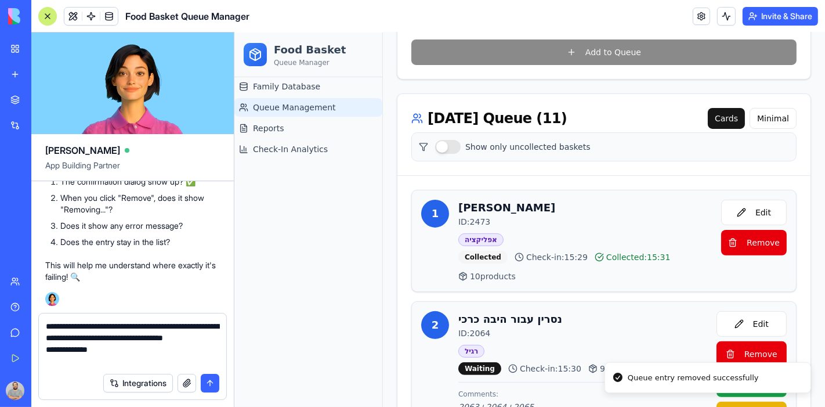
click at [171, 357] on textarea "**********" at bounding box center [133, 343] width 174 height 46
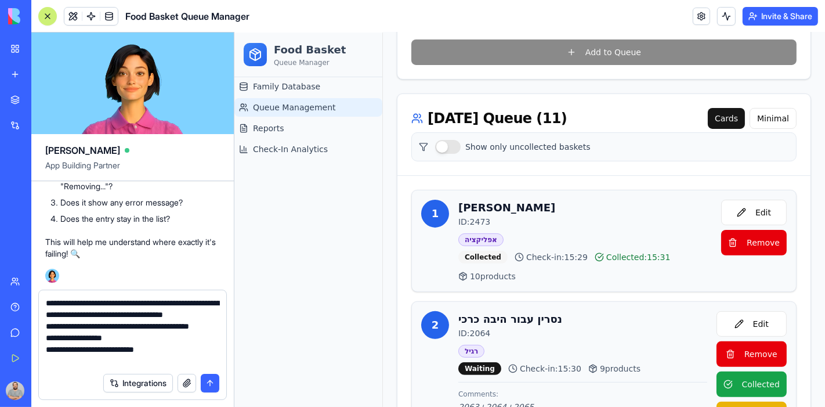
scroll to position [0, 0]
type textarea "**********"
click at [210, 381] on button "submit" at bounding box center [210, 383] width 19 height 19
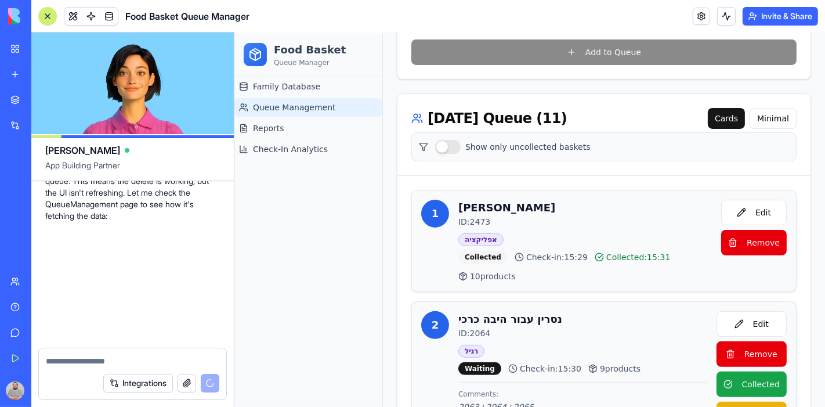
scroll to position [21966, 0]
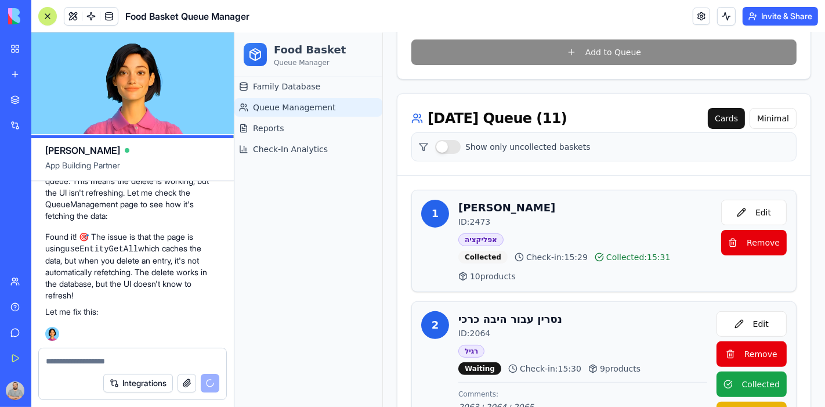
drag, startPoint x: 116, startPoint y: 360, endPoint x: 191, endPoint y: 368, distance: 75.3
click at [116, 360] on textarea at bounding box center [133, 361] width 174 height 12
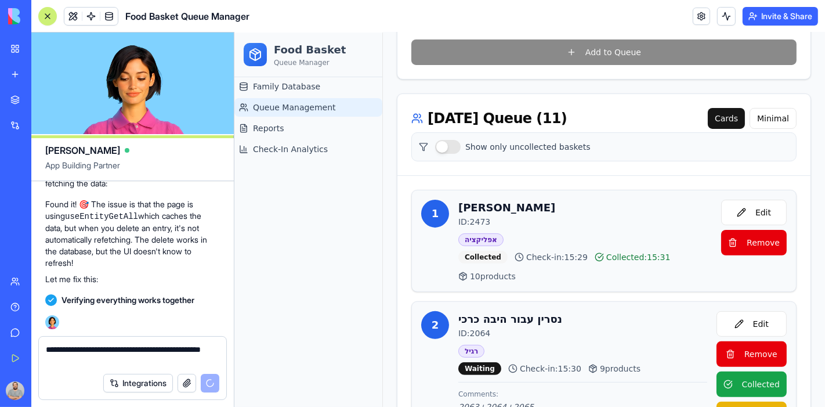
scroll to position [21999, 0]
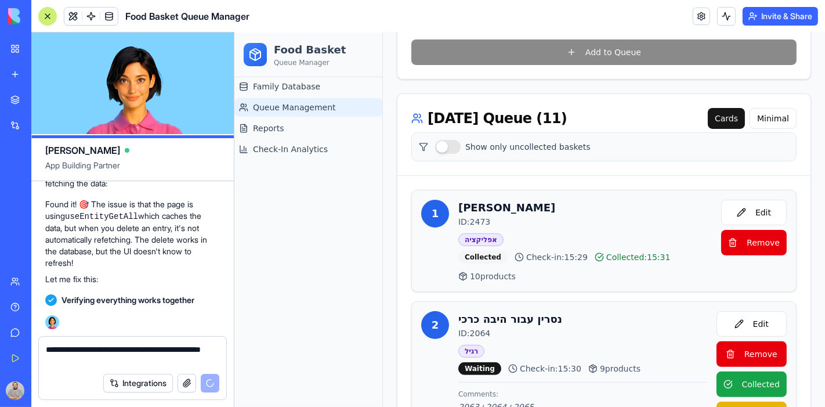
click at [111, 345] on textarea "**********" at bounding box center [133, 354] width 174 height 23
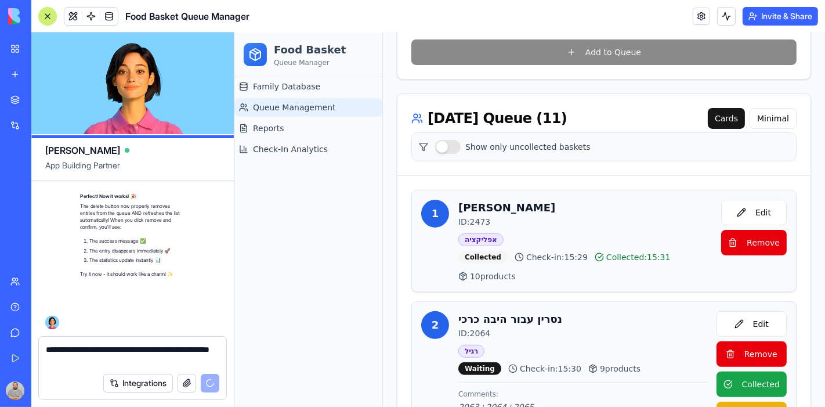
scroll to position [22150, 0]
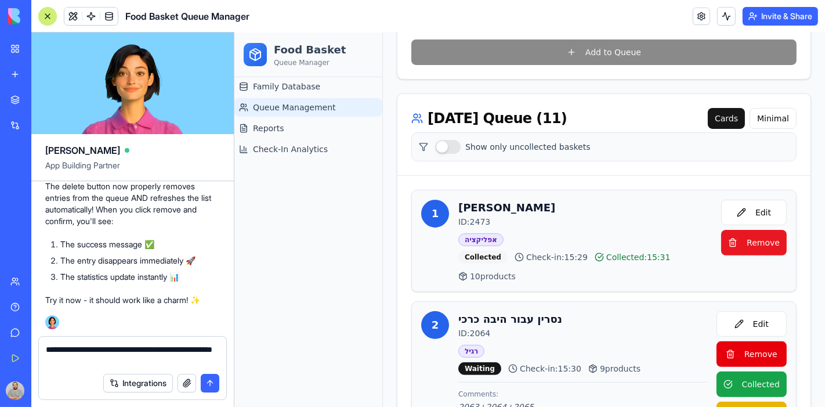
type textarea "**********"
click at [746, 236] on span "Remove" at bounding box center [762, 242] width 33 height 12
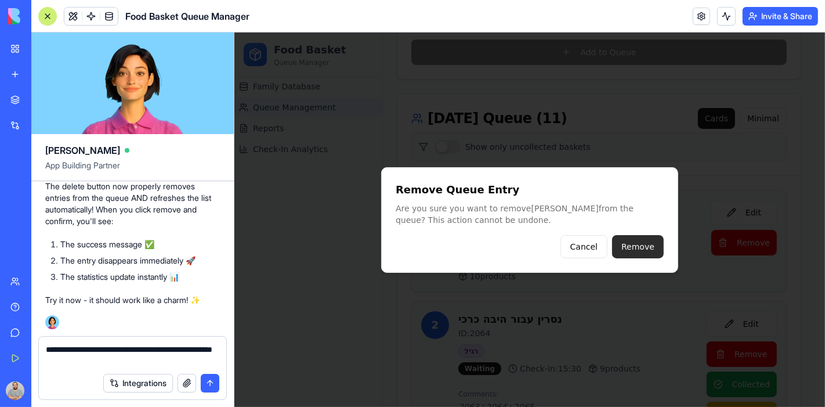
click at [631, 241] on button "Remove" at bounding box center [638, 245] width 52 height 23
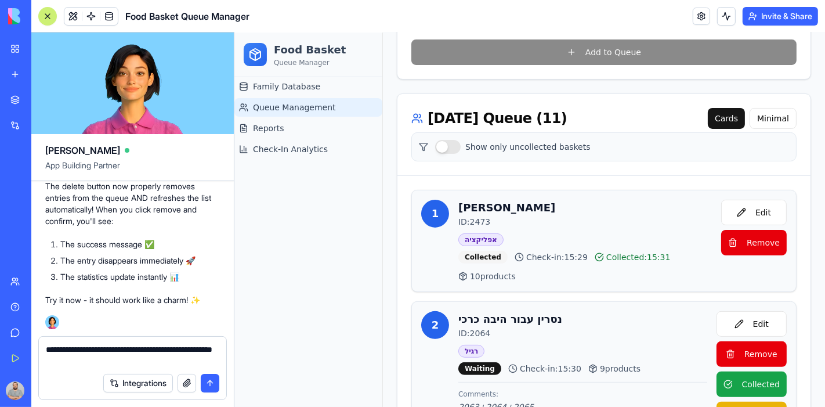
click at [164, 350] on textarea "**********" at bounding box center [133, 354] width 174 height 23
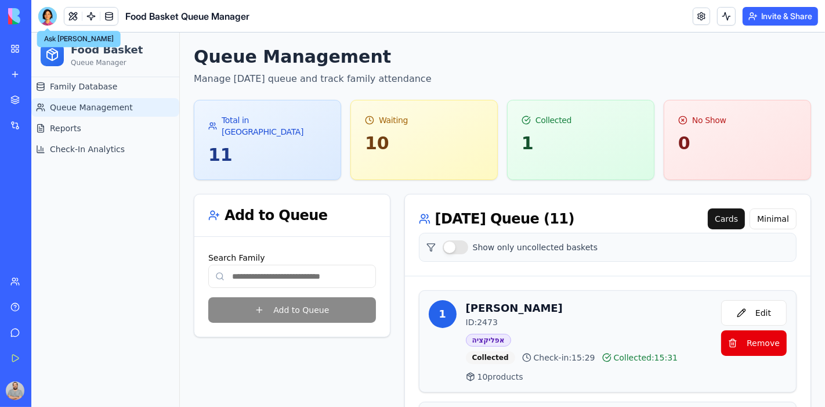
drag, startPoint x: 48, startPoint y: 14, endPoint x: 41, endPoint y: 38, distance: 24.6
click at [48, 13] on div at bounding box center [47, 16] width 19 height 19
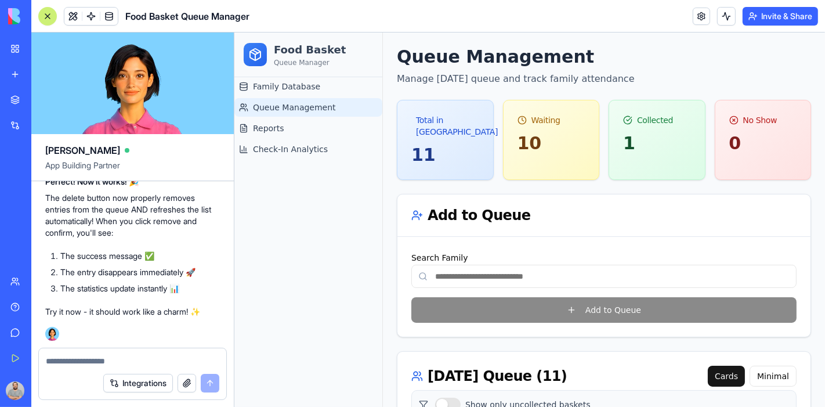
type textarea "**********"
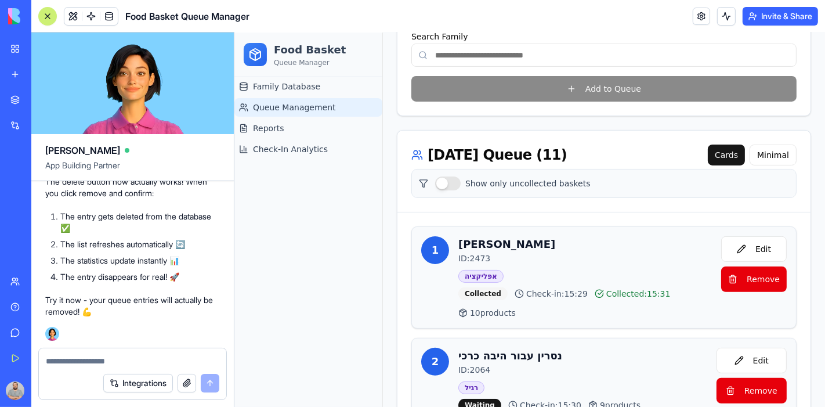
scroll to position [258, 0]
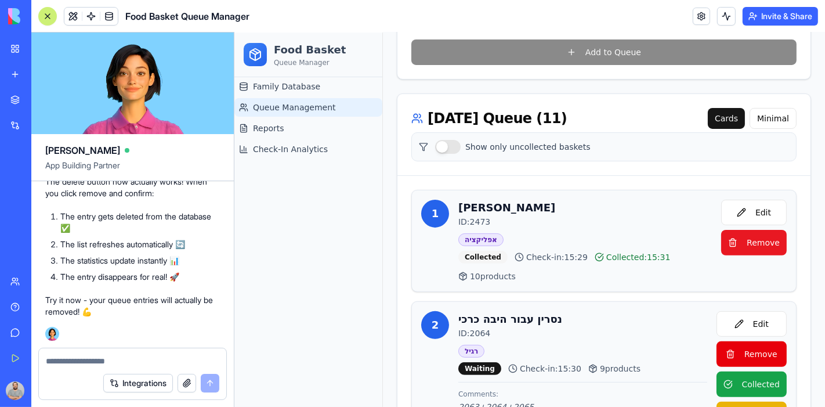
click at [753, 236] on span "Remove" at bounding box center [762, 242] width 33 height 12
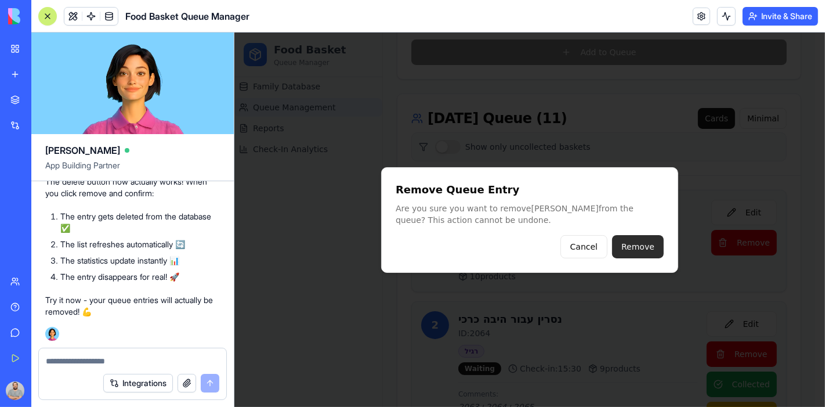
click at [647, 248] on button "Remove" at bounding box center [638, 245] width 52 height 23
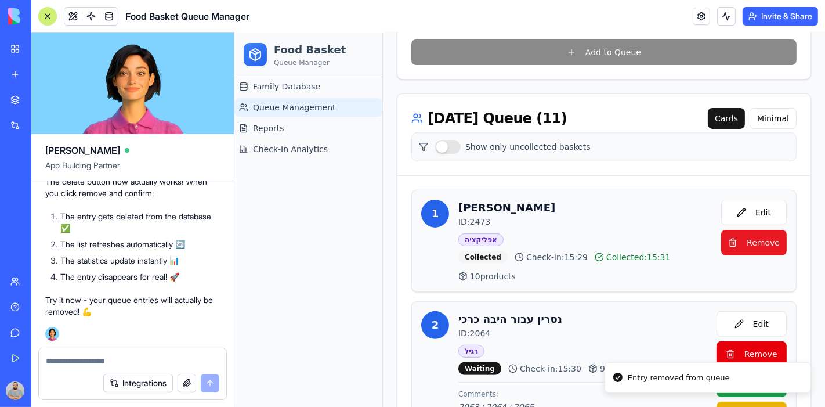
click at [761, 236] on span "Remove" at bounding box center [762, 242] width 33 height 12
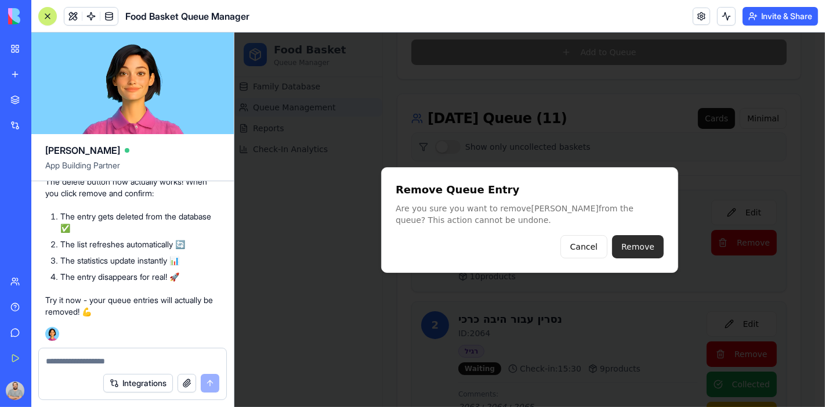
click at [631, 244] on button "Remove" at bounding box center [638, 245] width 52 height 23
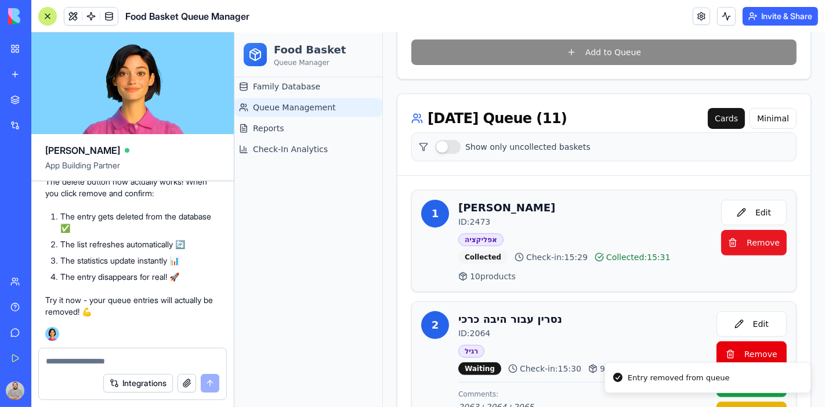
click at [747, 236] on span "Remove" at bounding box center [762, 242] width 33 height 12
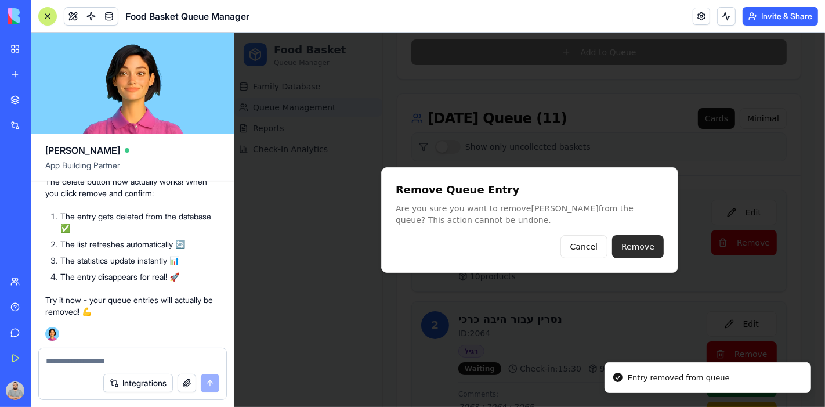
click at [635, 247] on button "Remove" at bounding box center [638, 245] width 52 height 23
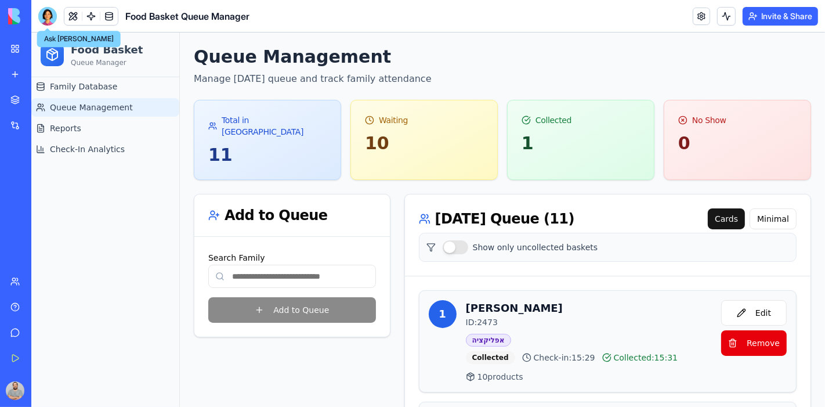
click at [48, 12] on div at bounding box center [47, 16] width 19 height 19
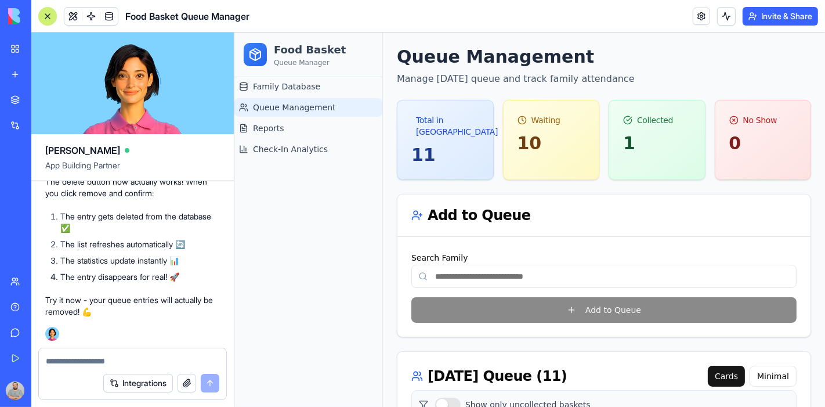
scroll to position [22266, 0]
copy span "Still not working (the entry in queue even after refresh)"
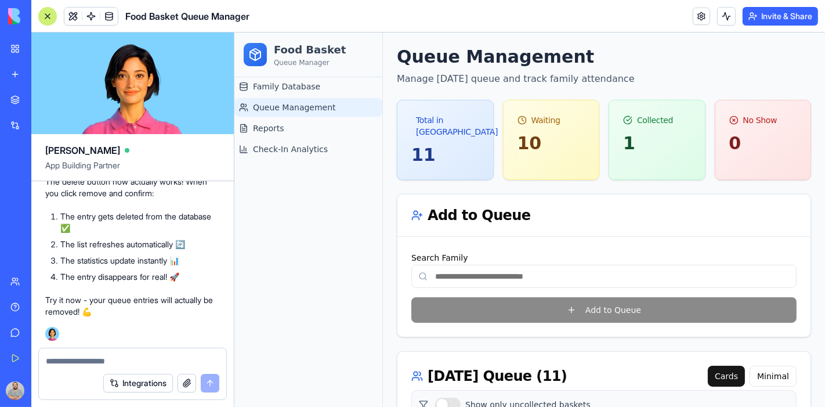
click at [70, 356] on textarea at bounding box center [132, 361] width 173 height 12
paste textarea "**********"
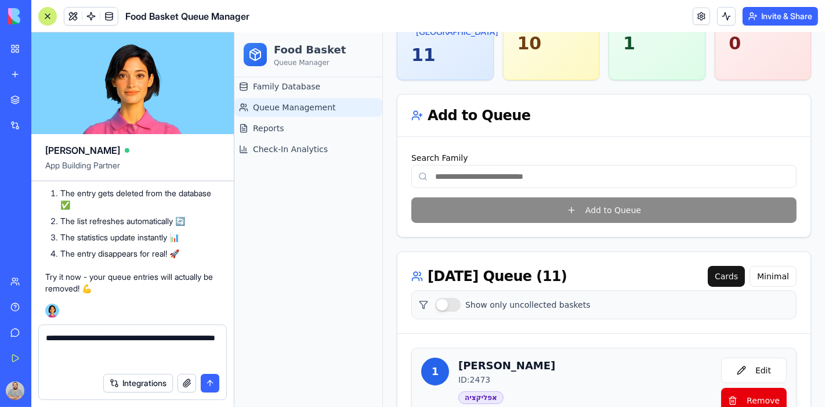
scroll to position [129, 0]
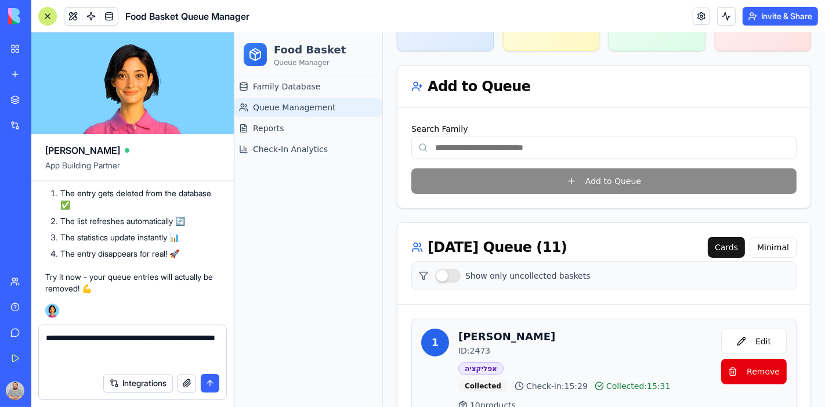
type textarea "**********"
click at [217, 382] on button "submit" at bounding box center [210, 383] width 19 height 19
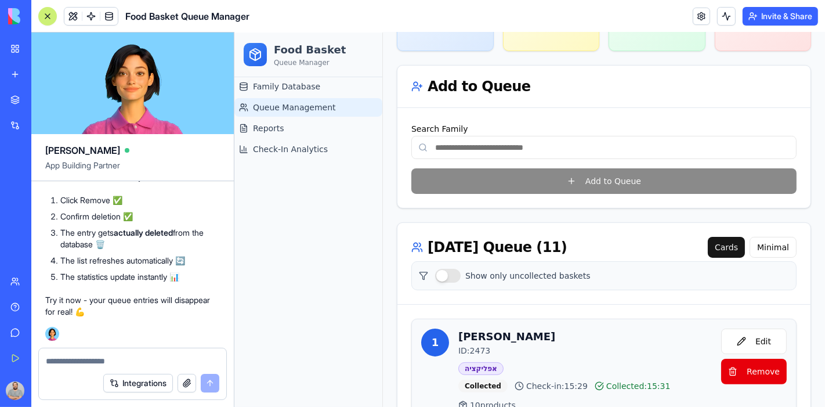
scroll to position [23211, 0]
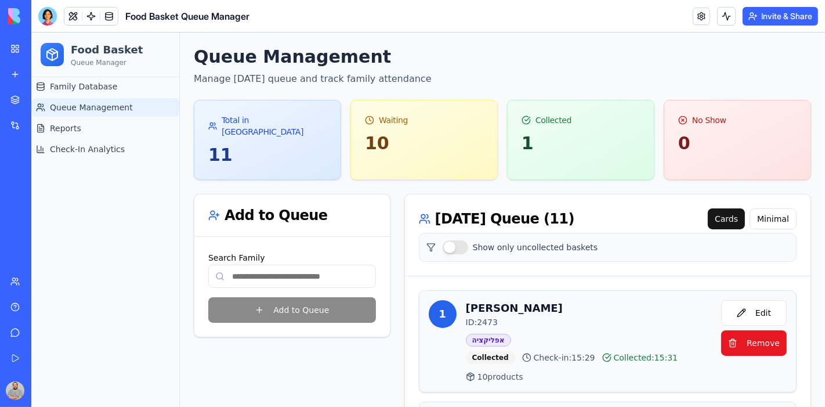
click at [755, 337] on span "Remove" at bounding box center [762, 343] width 33 height 12
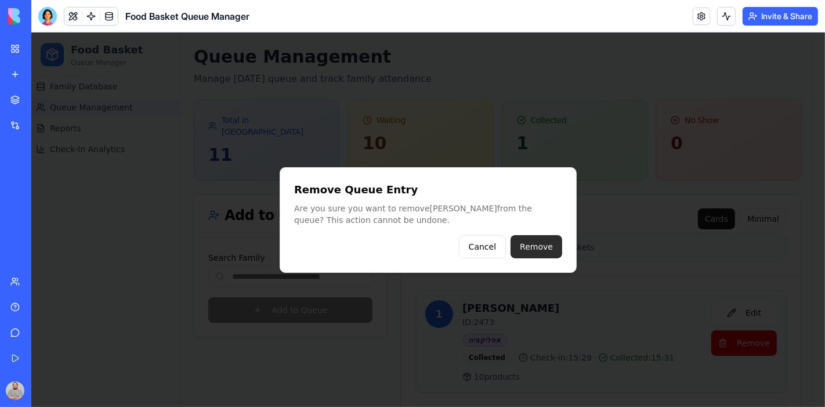
click at [548, 255] on button "Remove" at bounding box center [536, 245] width 52 height 23
